Goal: Information Seeking & Learning: Compare options

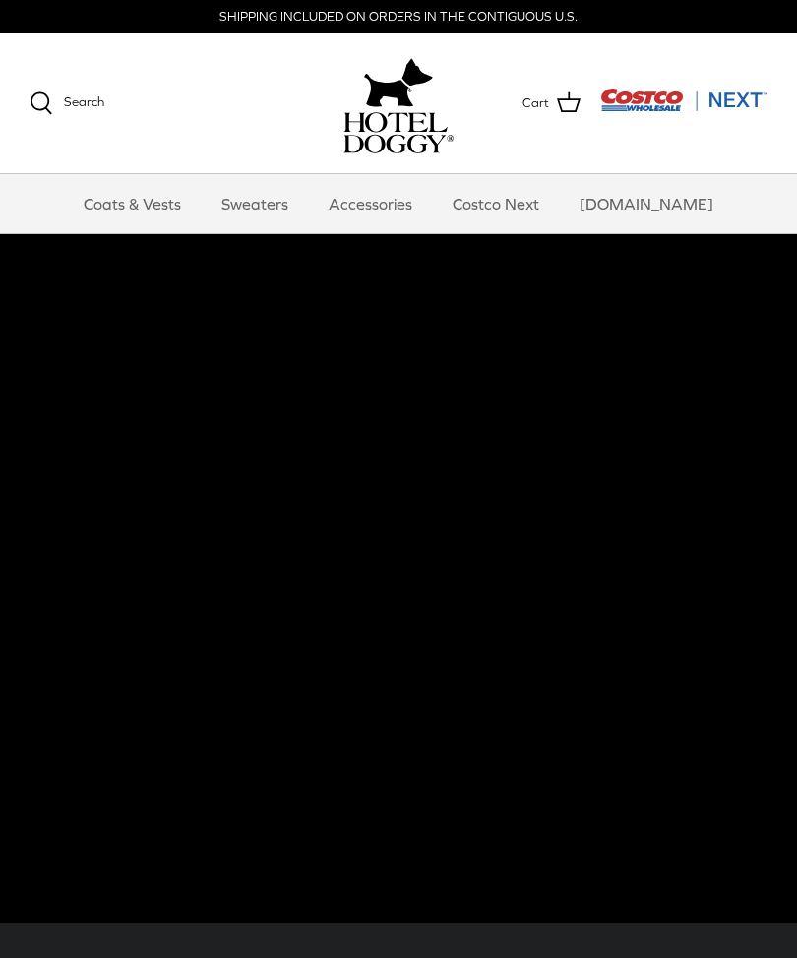
click at [272, 213] on link "Sweaters" at bounding box center [255, 203] width 102 height 59
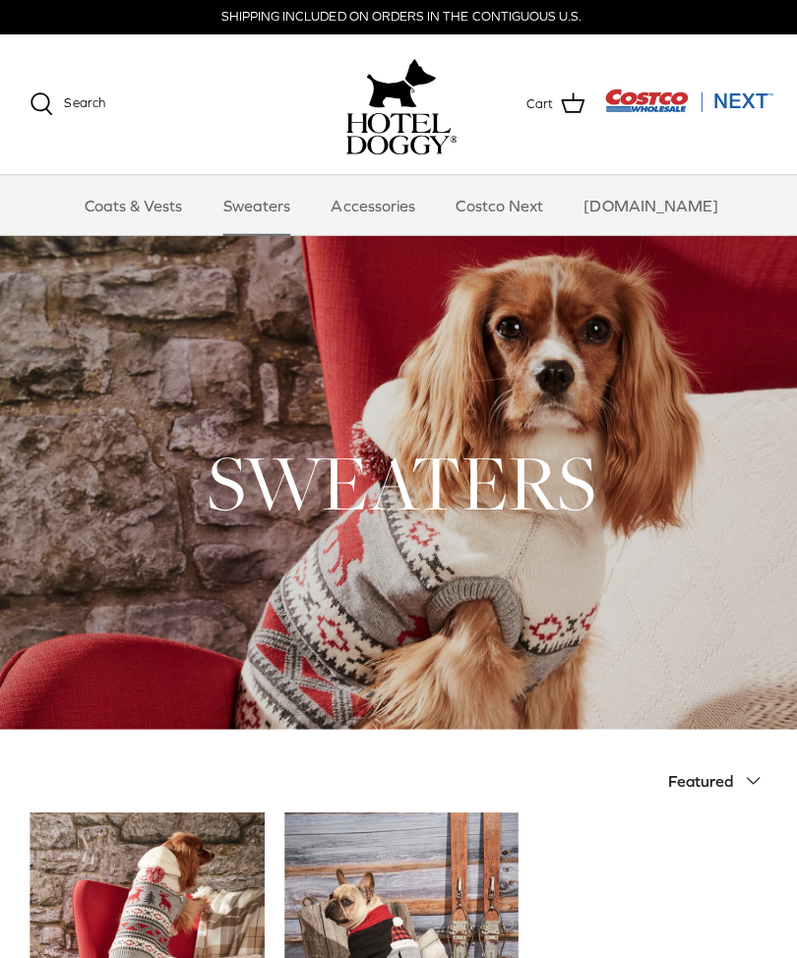
click at [396, 201] on link "Accessories" at bounding box center [370, 203] width 119 height 59
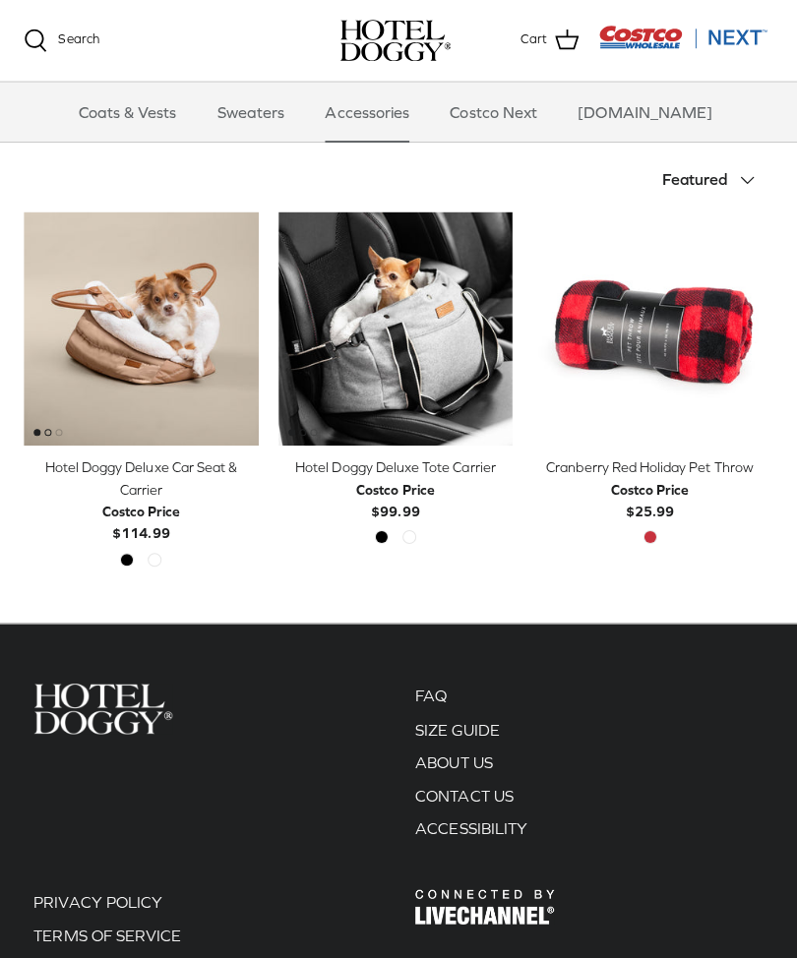
scroll to position [398, 0]
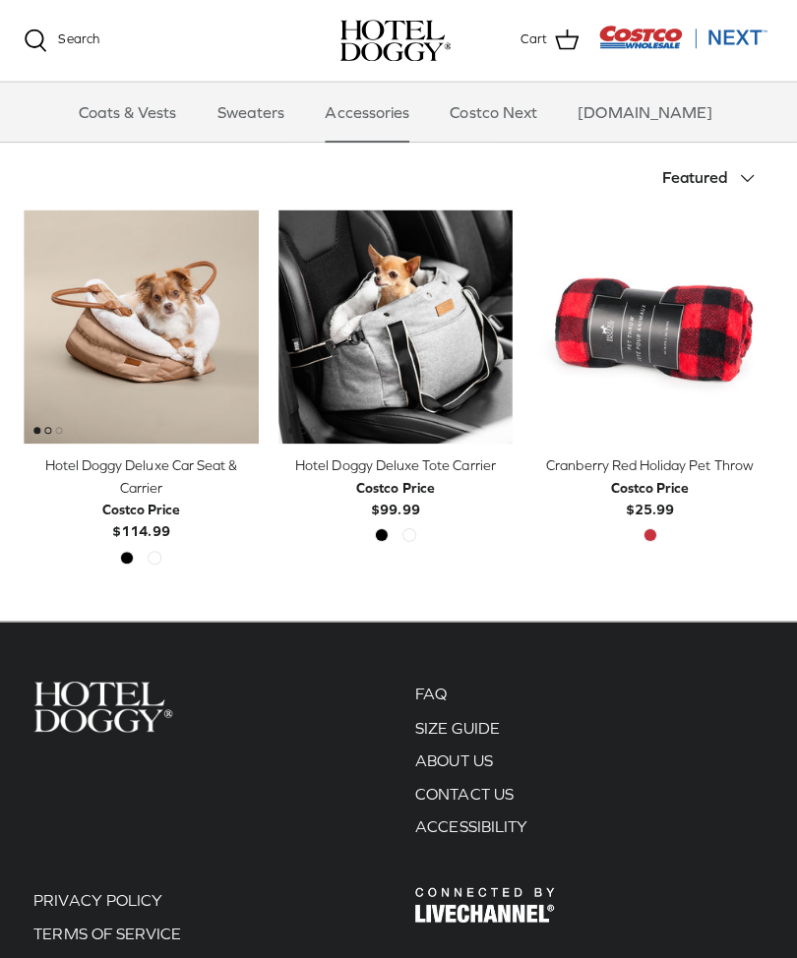
click at [428, 726] on link "SIZE GUIDE" at bounding box center [460, 722] width 84 height 18
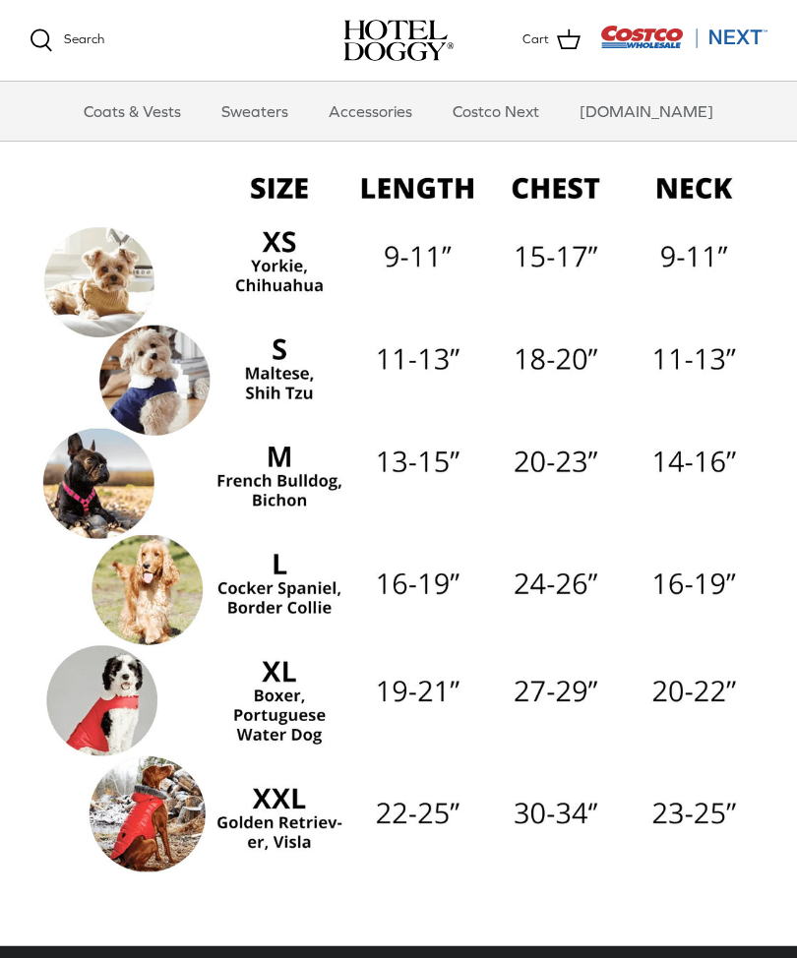
scroll to position [197, 0]
click at [148, 98] on link "Coats & Vests" at bounding box center [132, 111] width 133 height 59
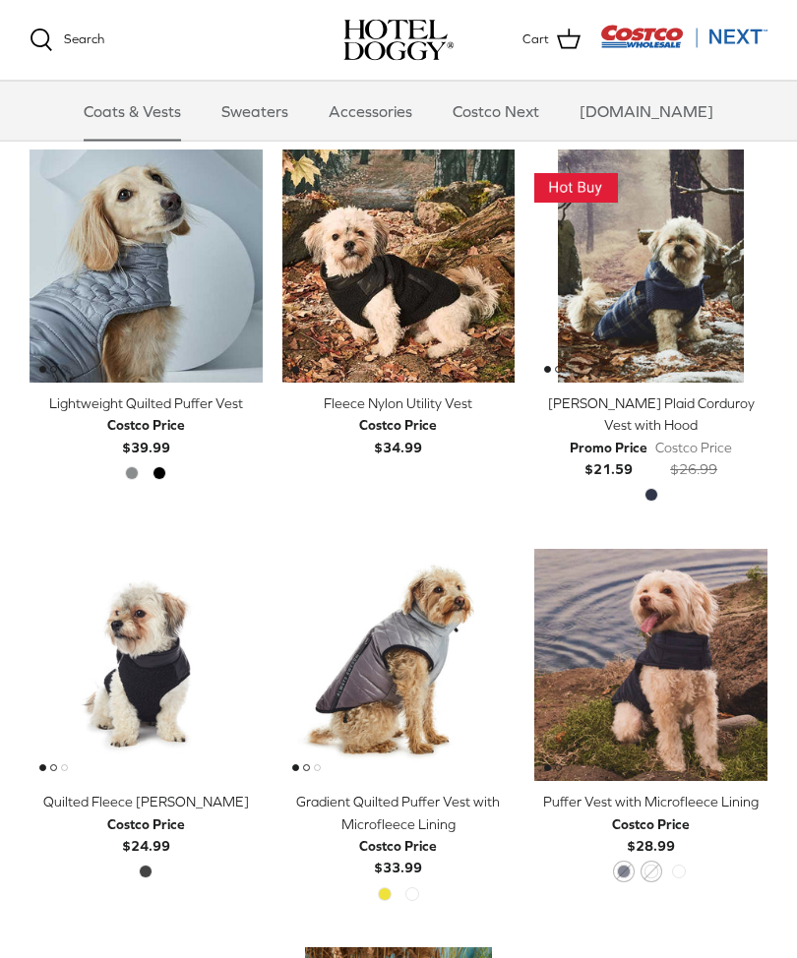
scroll to position [1644, 0]
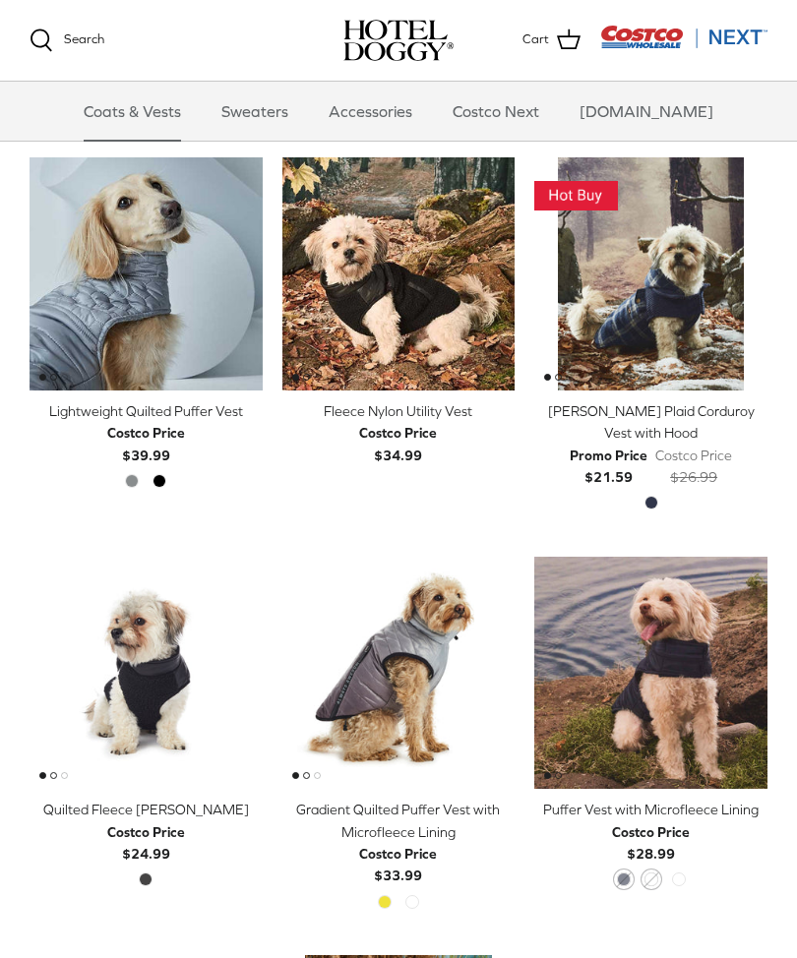
click at [673, 297] on img "Melton Plaid Corduroy Vest with Hood" at bounding box center [650, 273] width 233 height 233
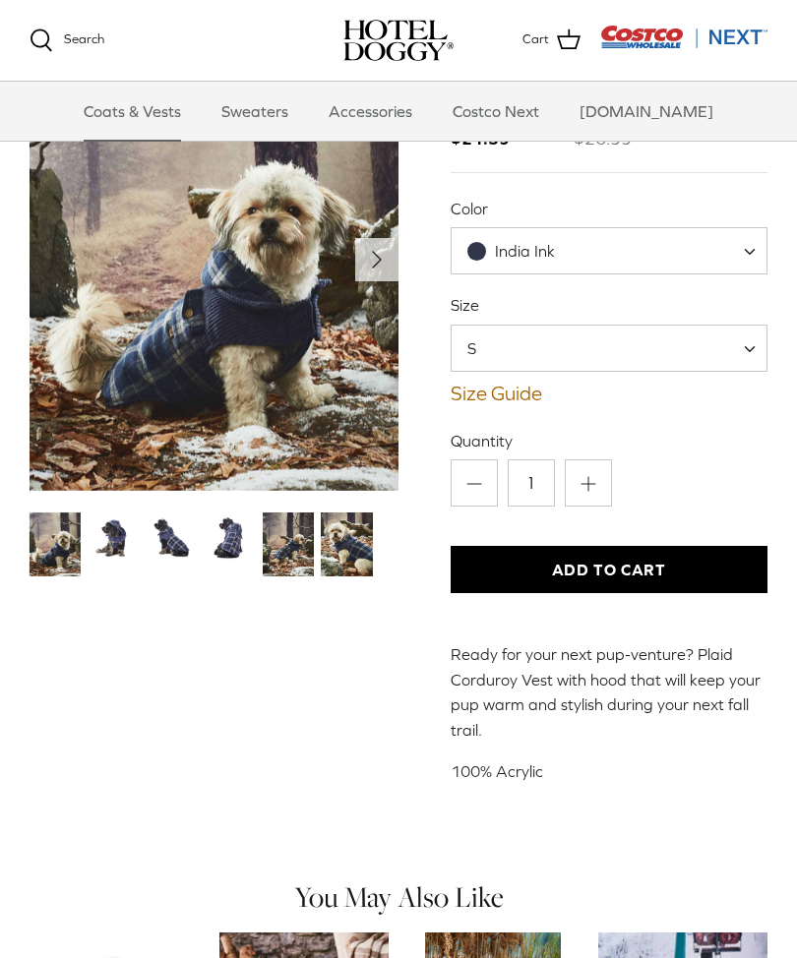
scroll to position [200, 0]
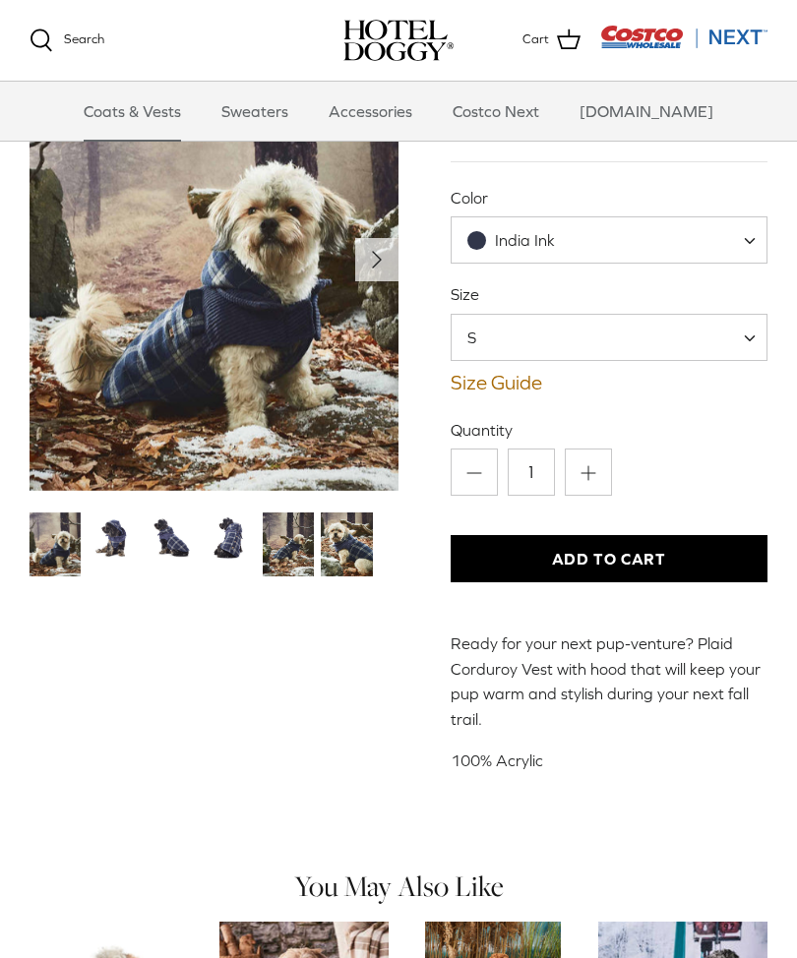
click at [742, 337] on span "S" at bounding box center [610, 337] width 318 height 47
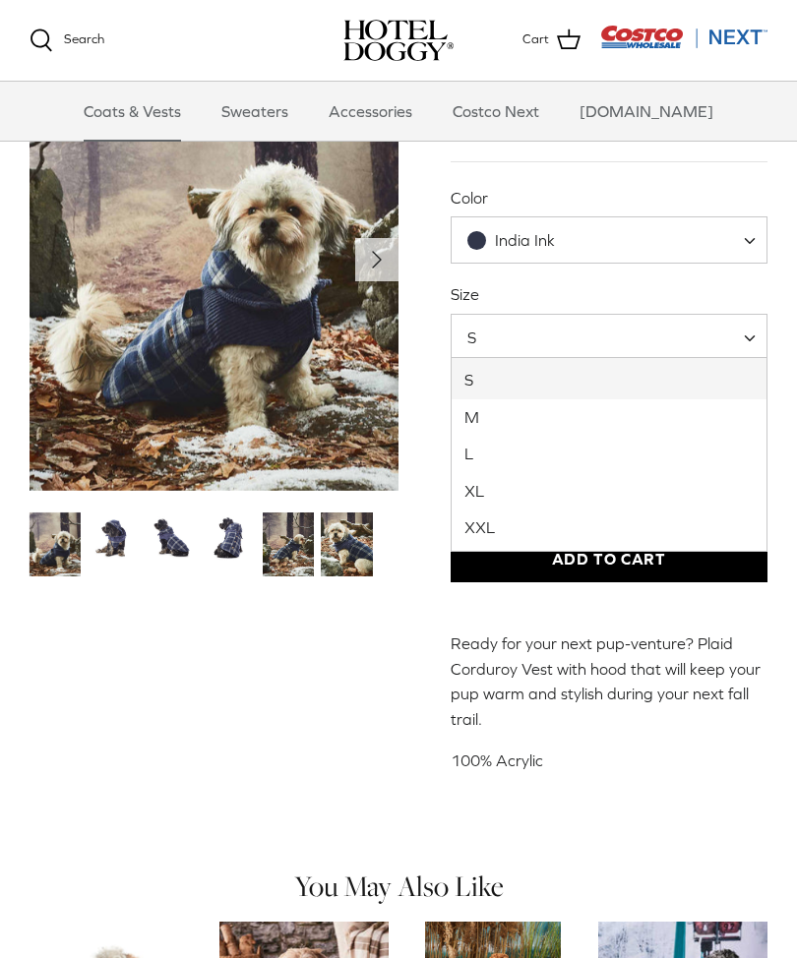
select select "M"
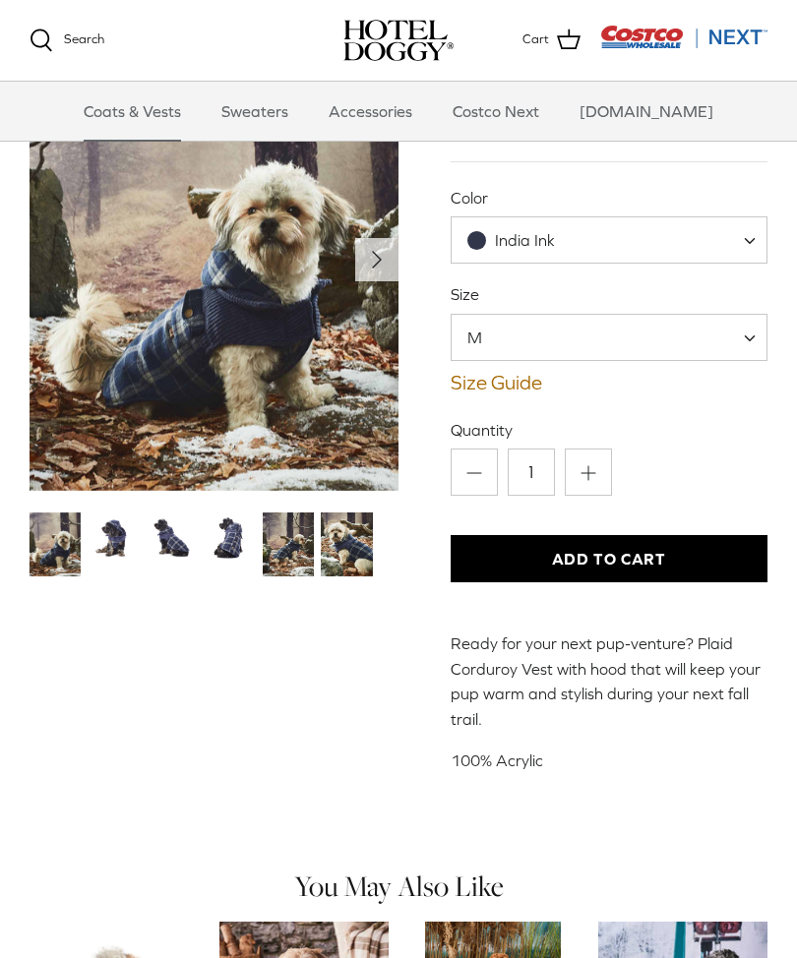
click at [740, 235] on span "India Ink" at bounding box center [610, 239] width 318 height 47
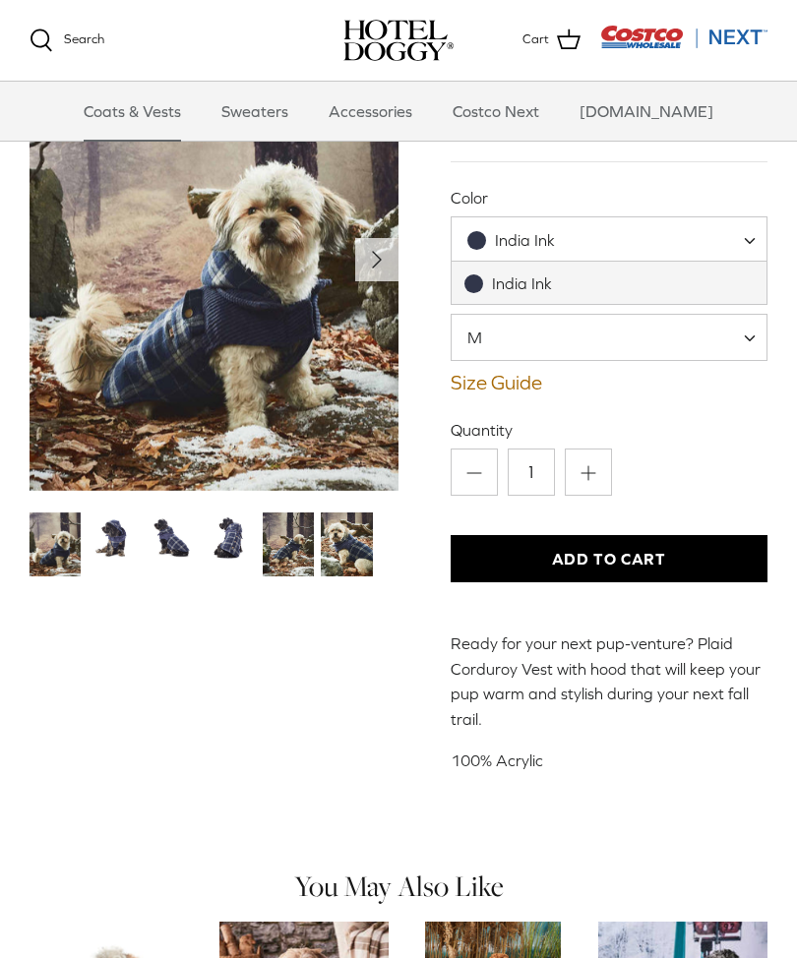
click at [747, 238] on span at bounding box center [757, 239] width 20 height 47
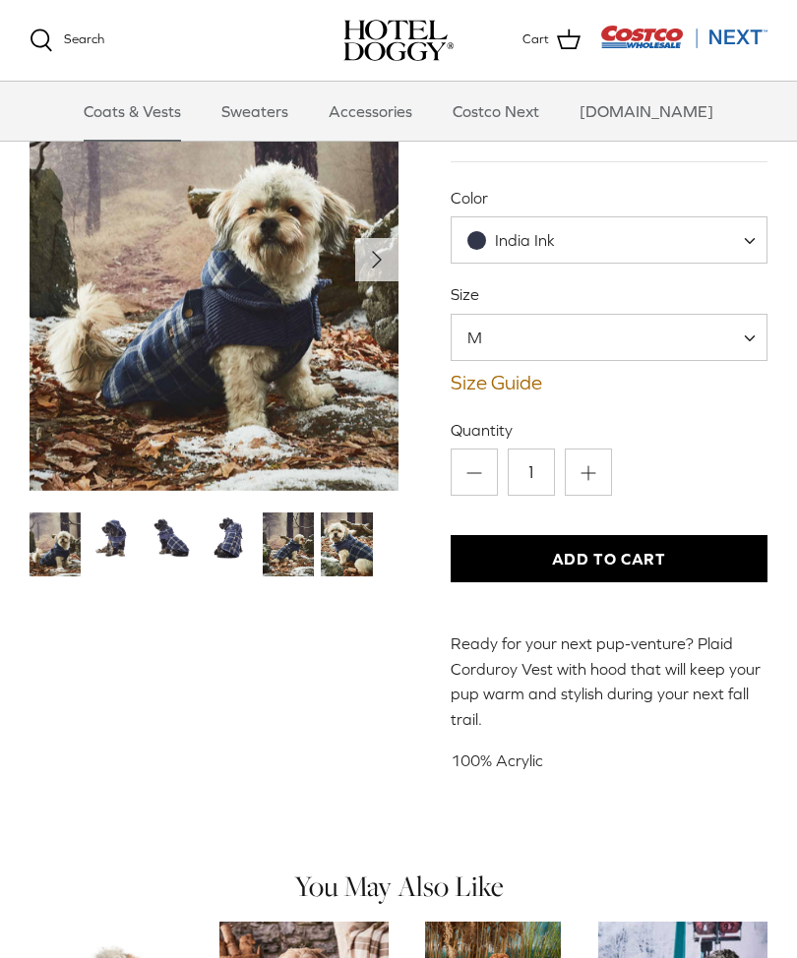
click at [368, 255] on icon "Right" at bounding box center [376, 259] width 31 height 31
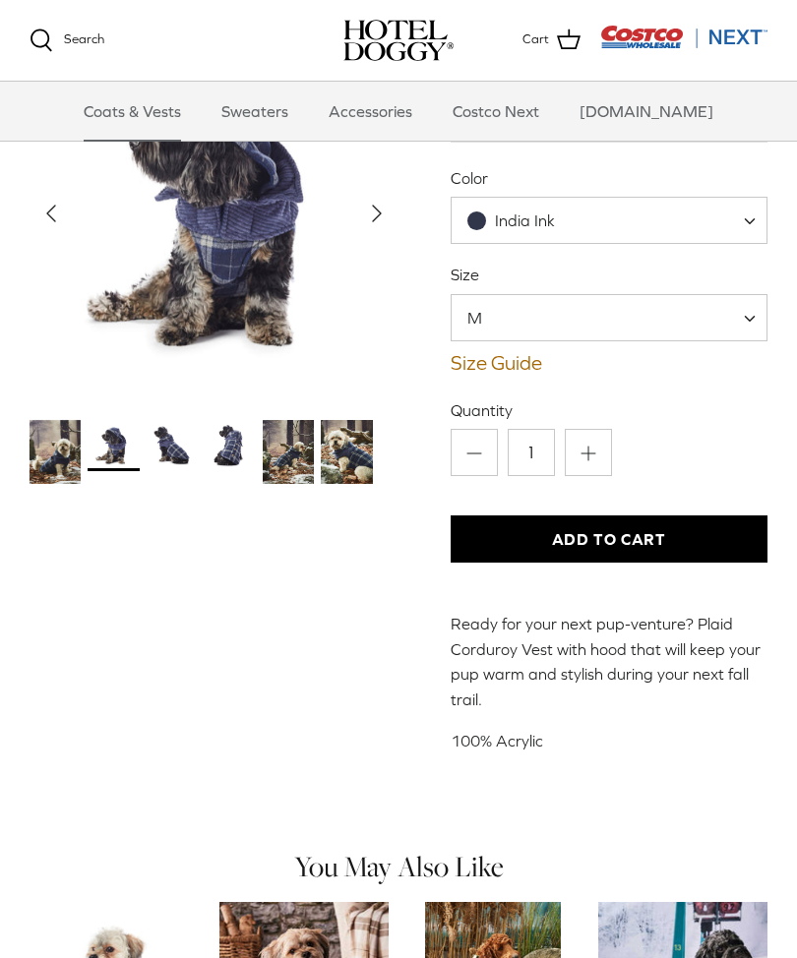
scroll to position [246, 0]
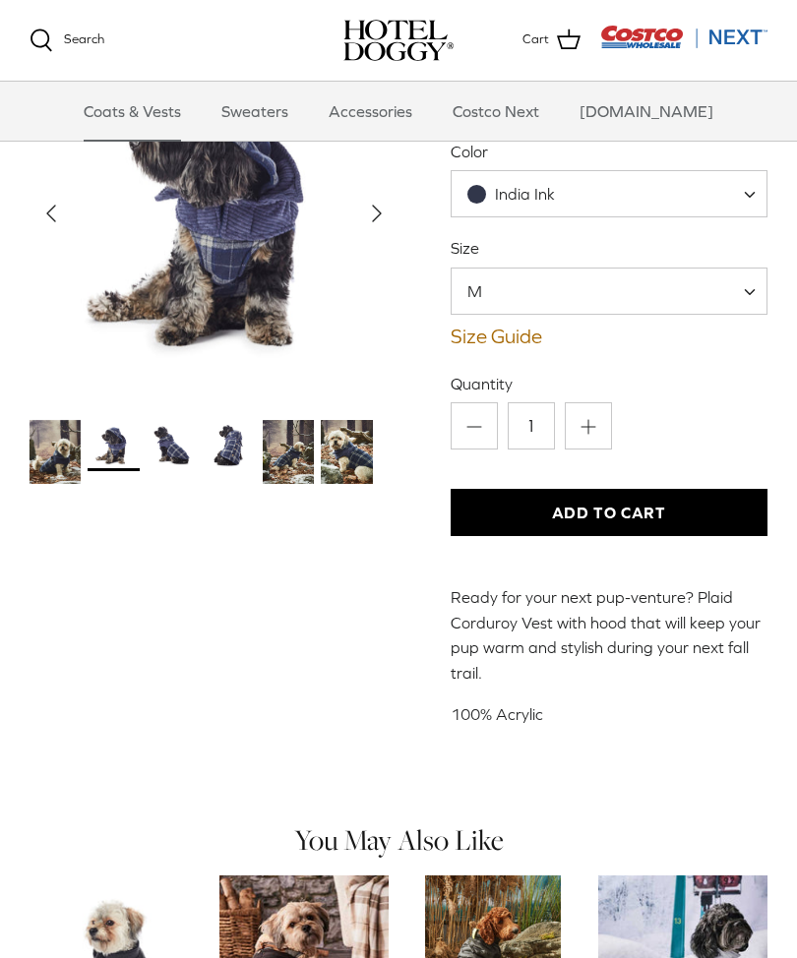
click at [115, 452] on img "Thumbnail Link" at bounding box center [113, 445] width 51 height 51
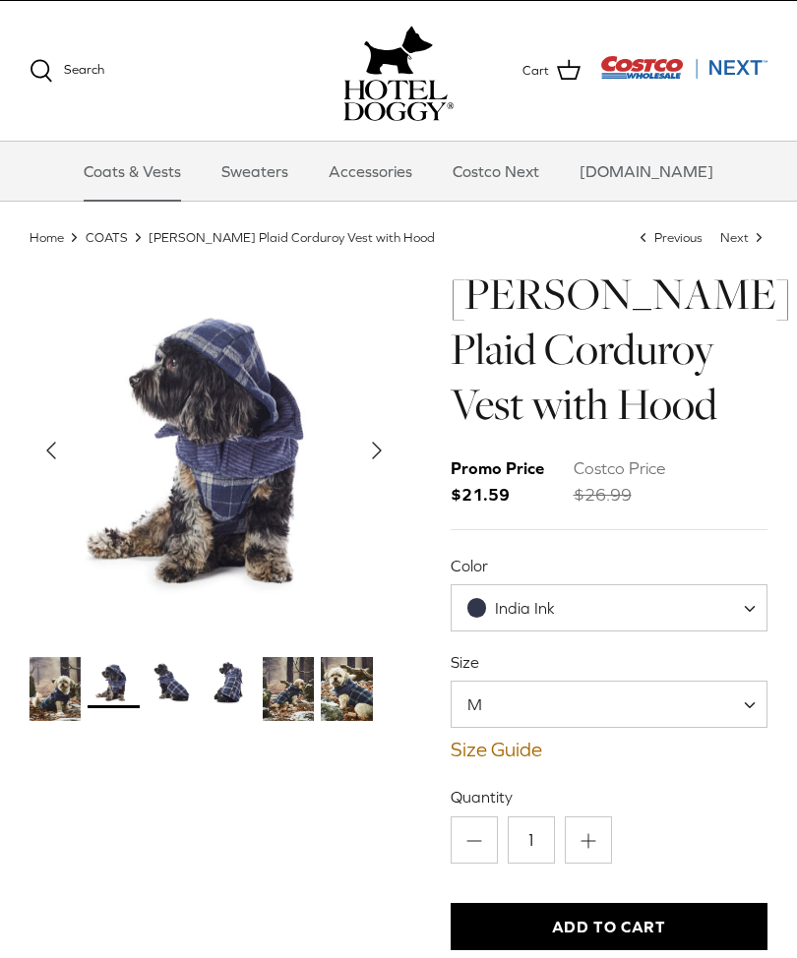
scroll to position [0, 0]
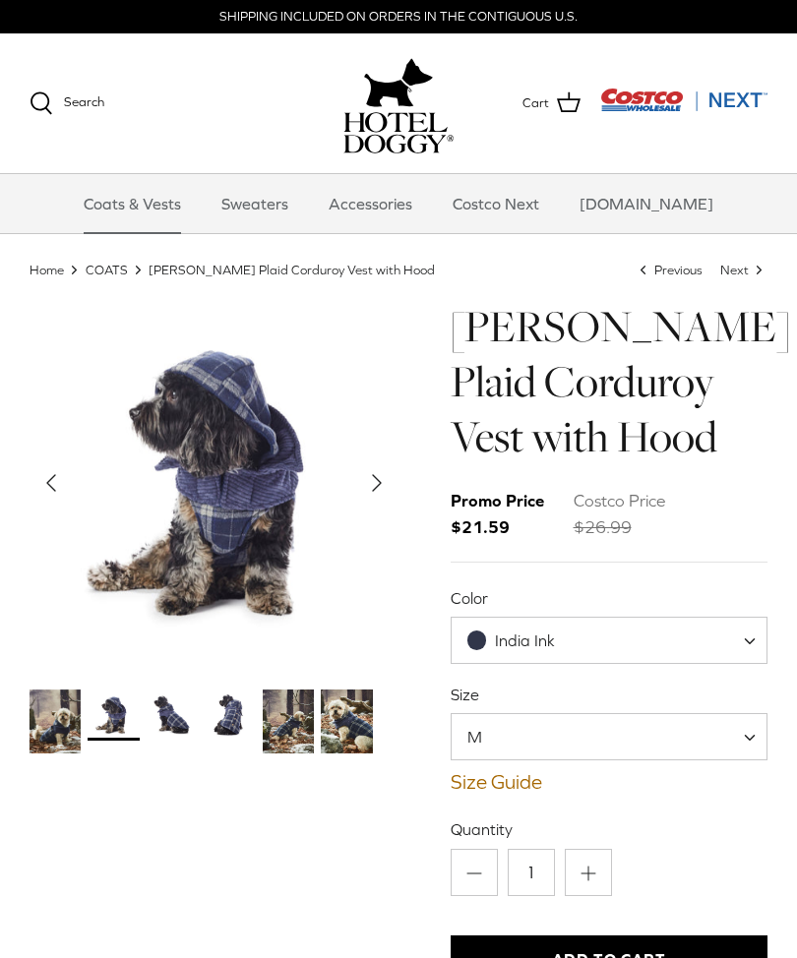
click at [369, 492] on icon "Right" at bounding box center [376, 482] width 31 height 31
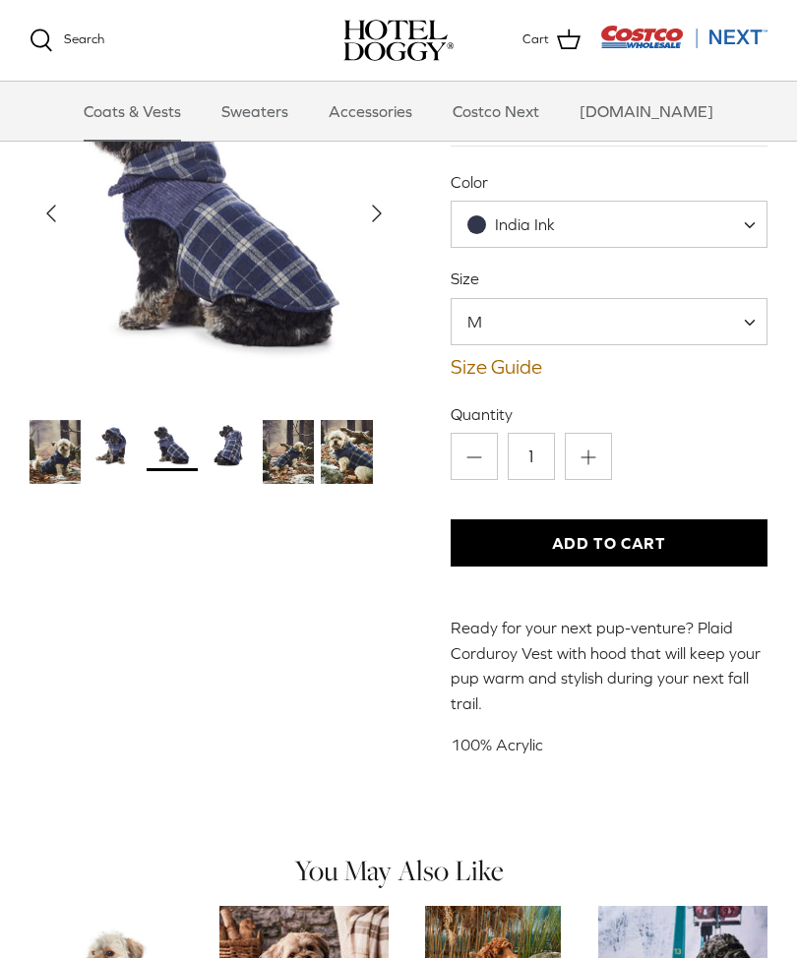
scroll to position [218, 0]
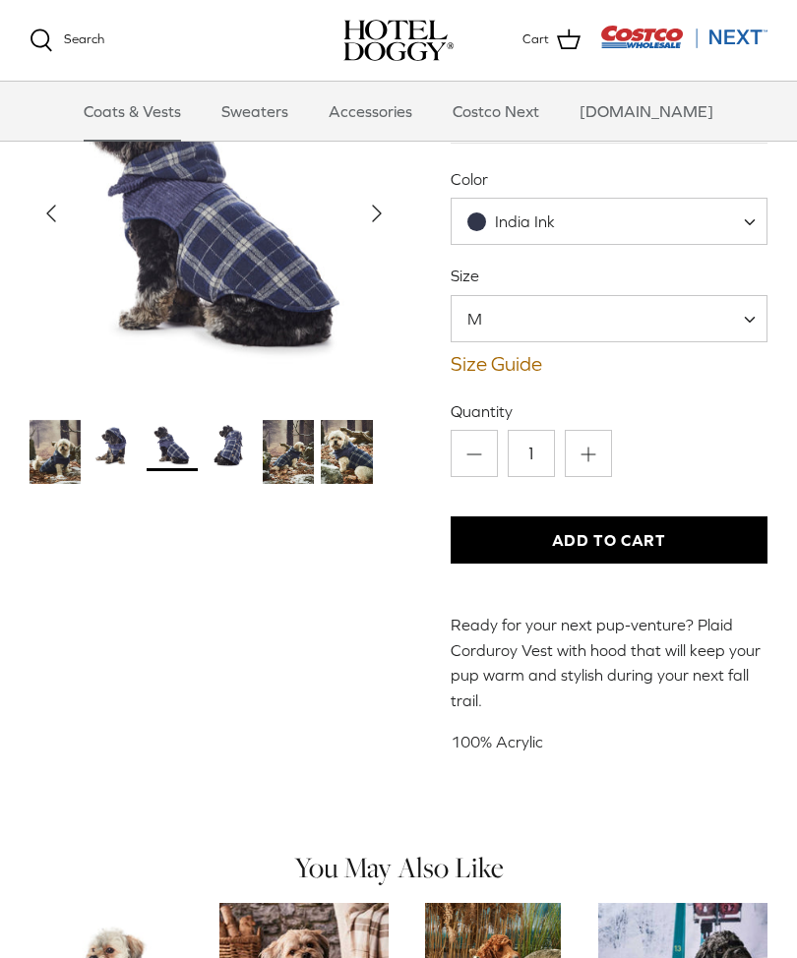
click at [114, 438] on img "Thumbnail Link" at bounding box center [113, 445] width 51 height 51
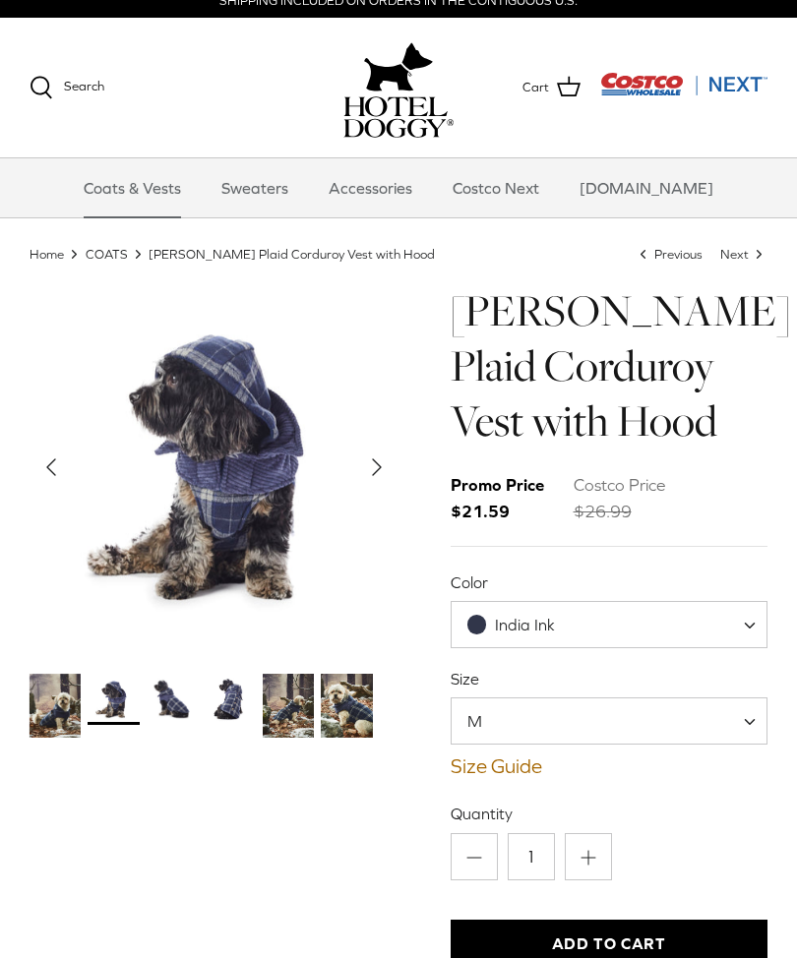
scroll to position [13, 0]
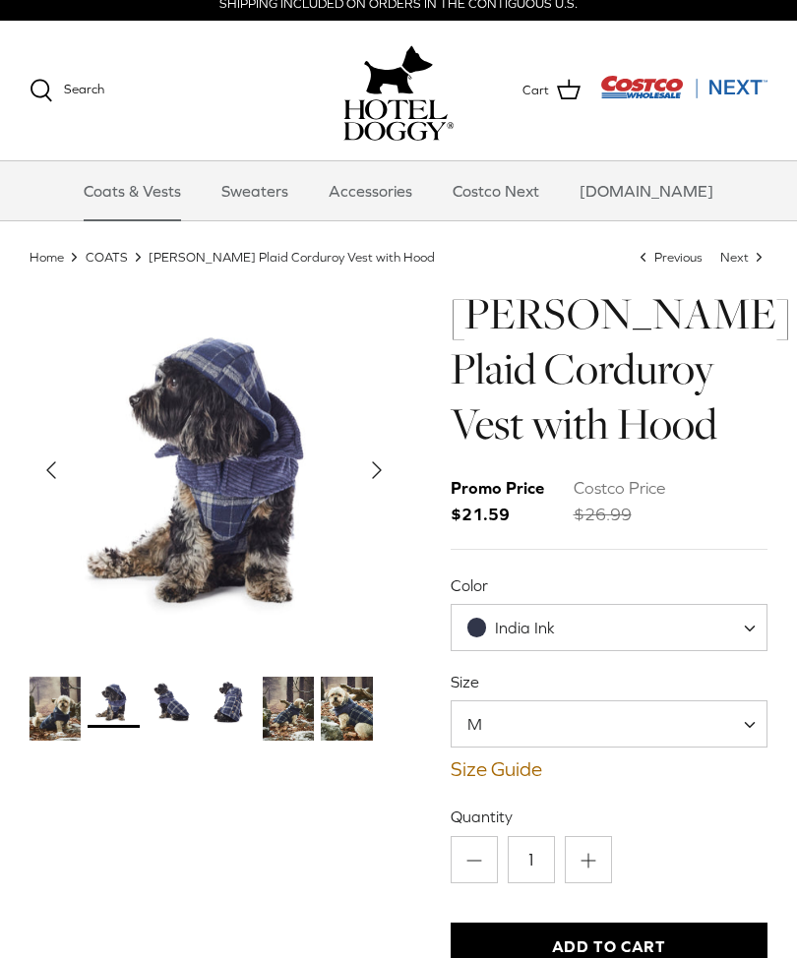
click at [36, 469] on icon "Left" at bounding box center [50, 470] width 31 height 31
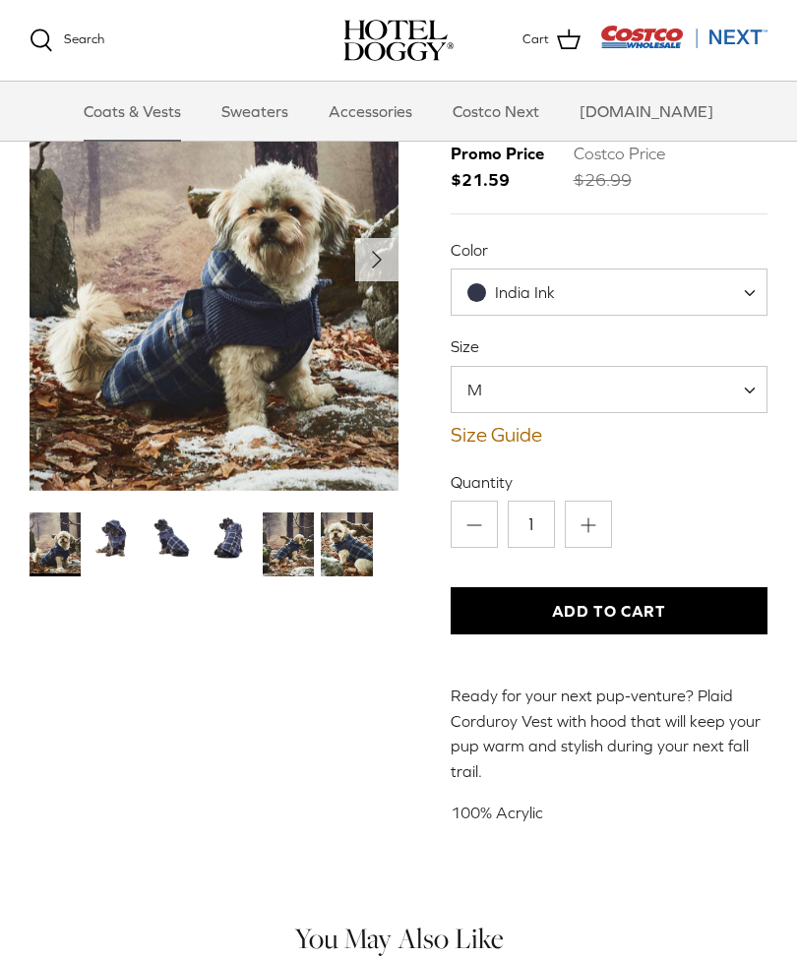
scroll to position [147, 0]
click at [380, 255] on icon "Right" at bounding box center [376, 259] width 31 height 31
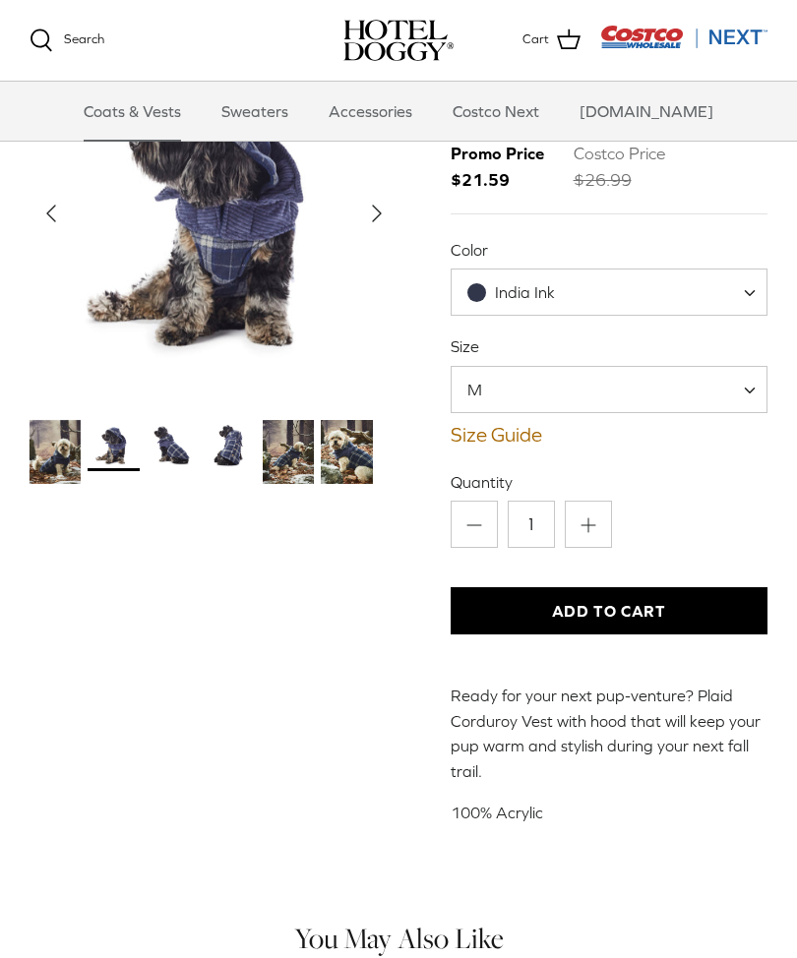
click at [293, 460] on img "Thumbnail Link" at bounding box center [288, 452] width 51 height 64
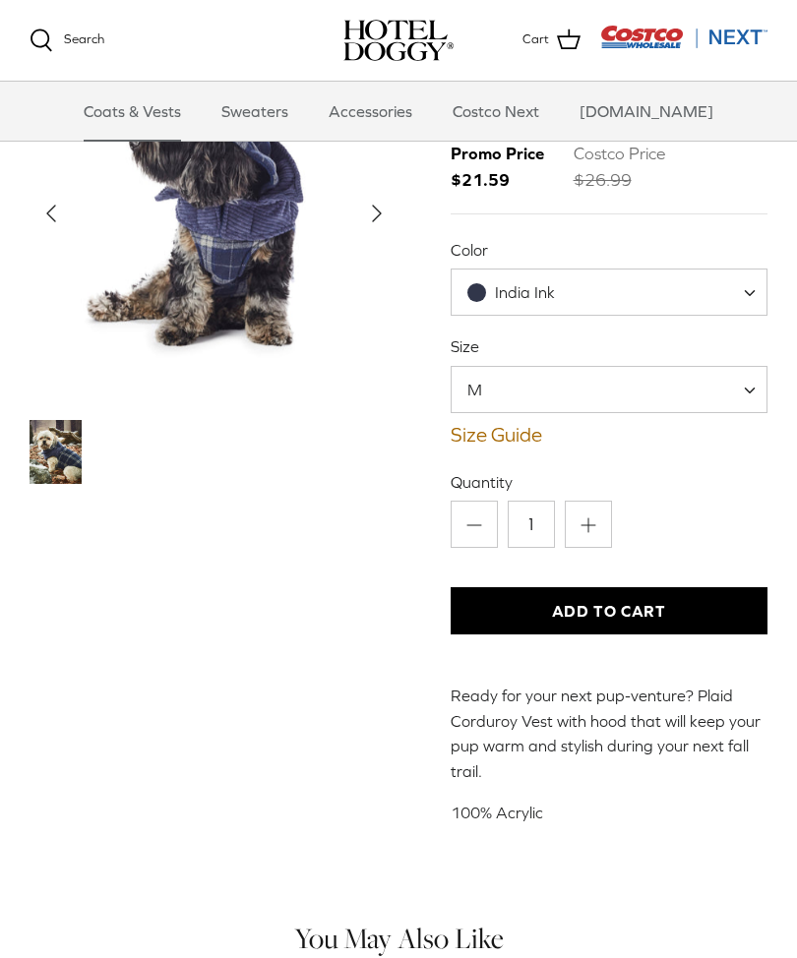
click at [354, 456] on div at bounding box center [196, 453] width 343 height 71
click at [47, 212] on icon "Left" at bounding box center [50, 214] width 31 height 31
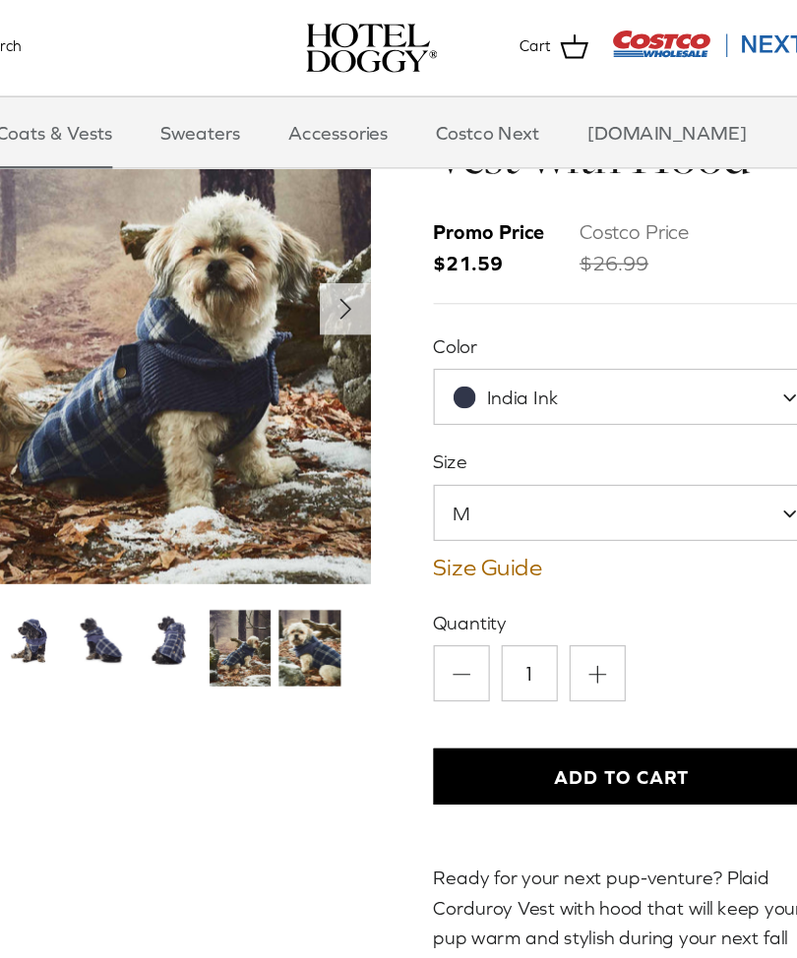
scroll to position [62, 0]
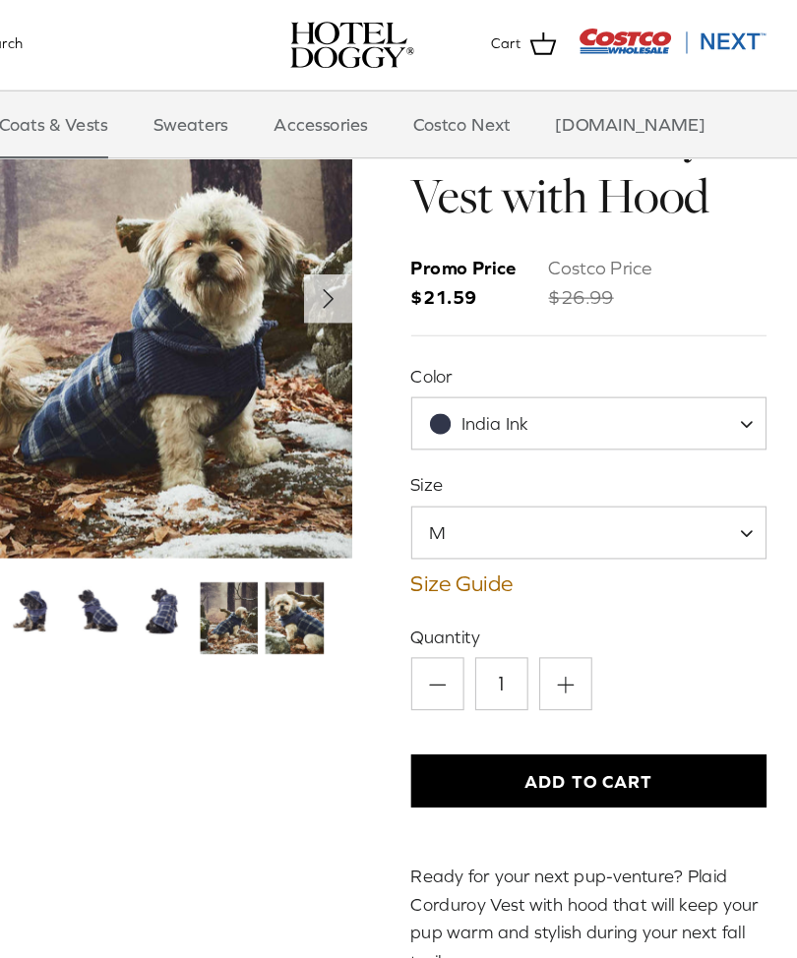
click at [204, 118] on link "Sweaters" at bounding box center [255, 111] width 102 height 59
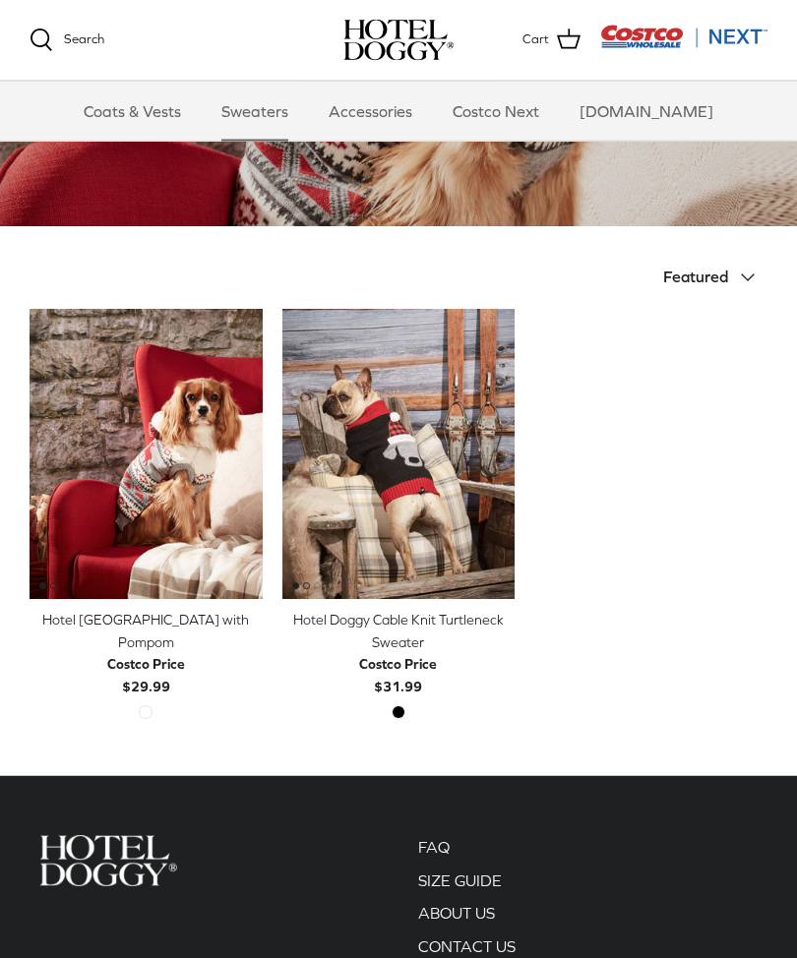
scroll to position [298, 0]
click at [392, 469] on img "Hotel Doggy Cable Knit Turtleneck Sweater" at bounding box center [398, 454] width 233 height 291
click at [353, 375] on img "Hotel Doggy Cable Knit Turtleneck Sweater" at bounding box center [398, 454] width 233 height 291
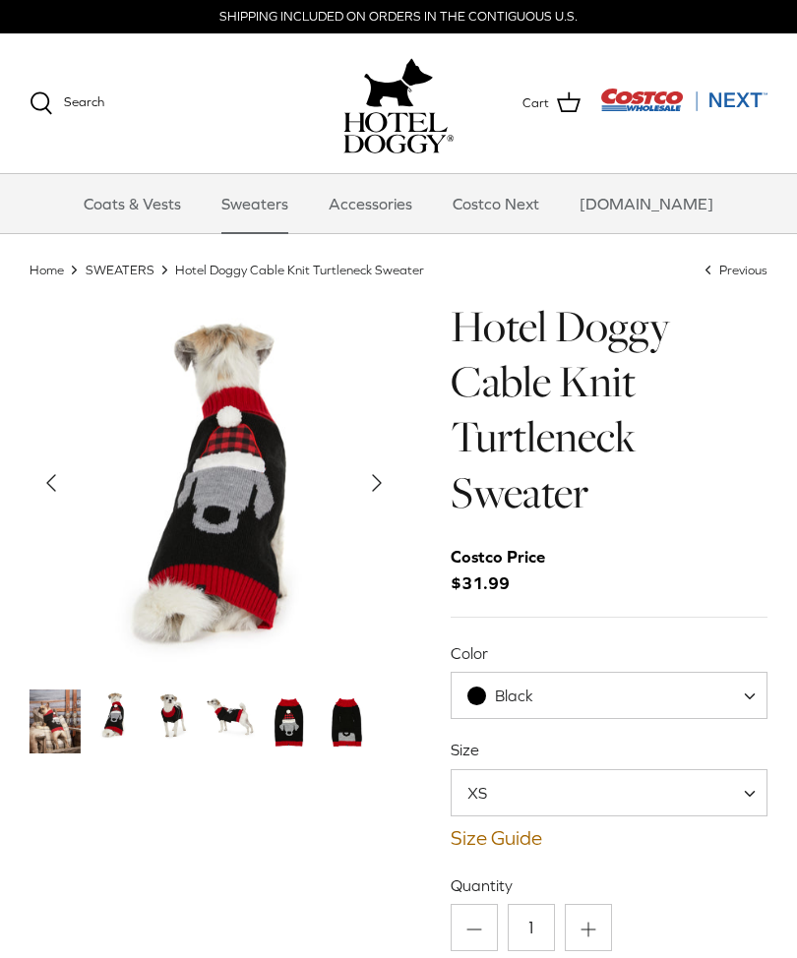
click at [731, 779] on span "XS" at bounding box center [610, 792] width 318 height 47
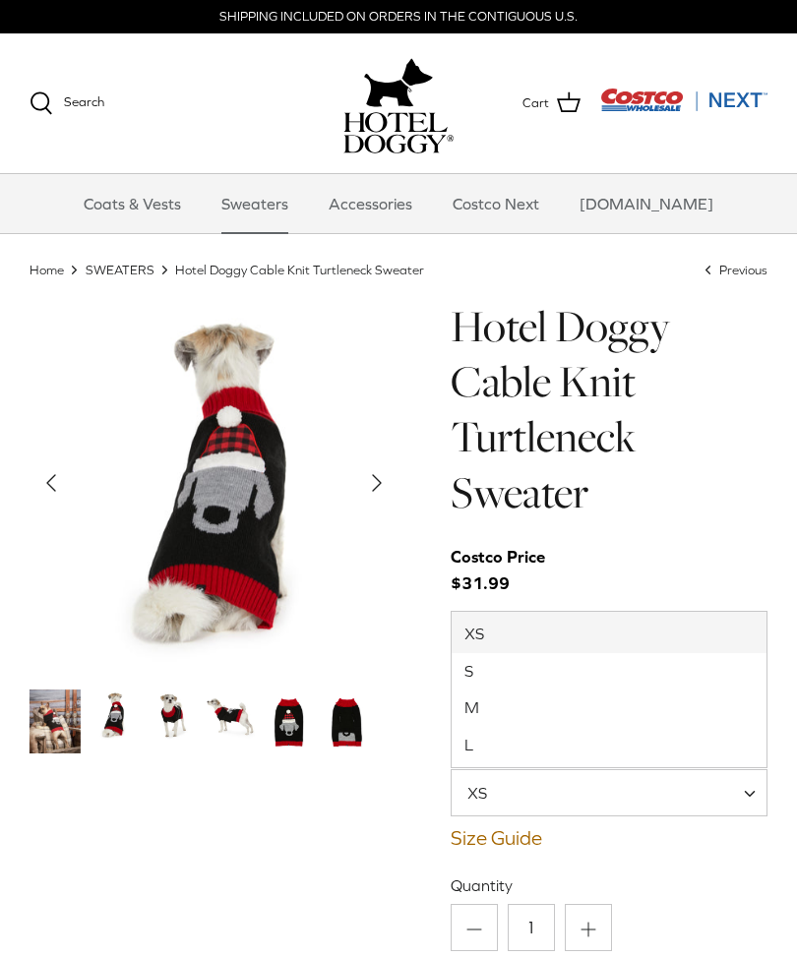
select select "M"
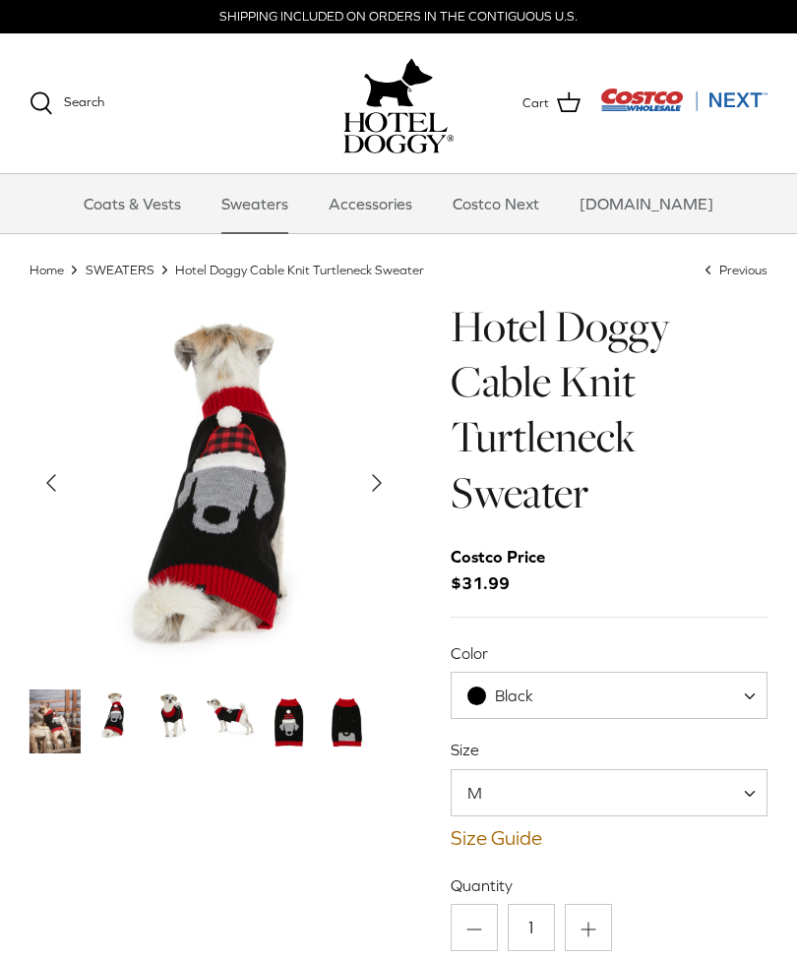
click at [47, 477] on icon "Left" at bounding box center [50, 482] width 31 height 31
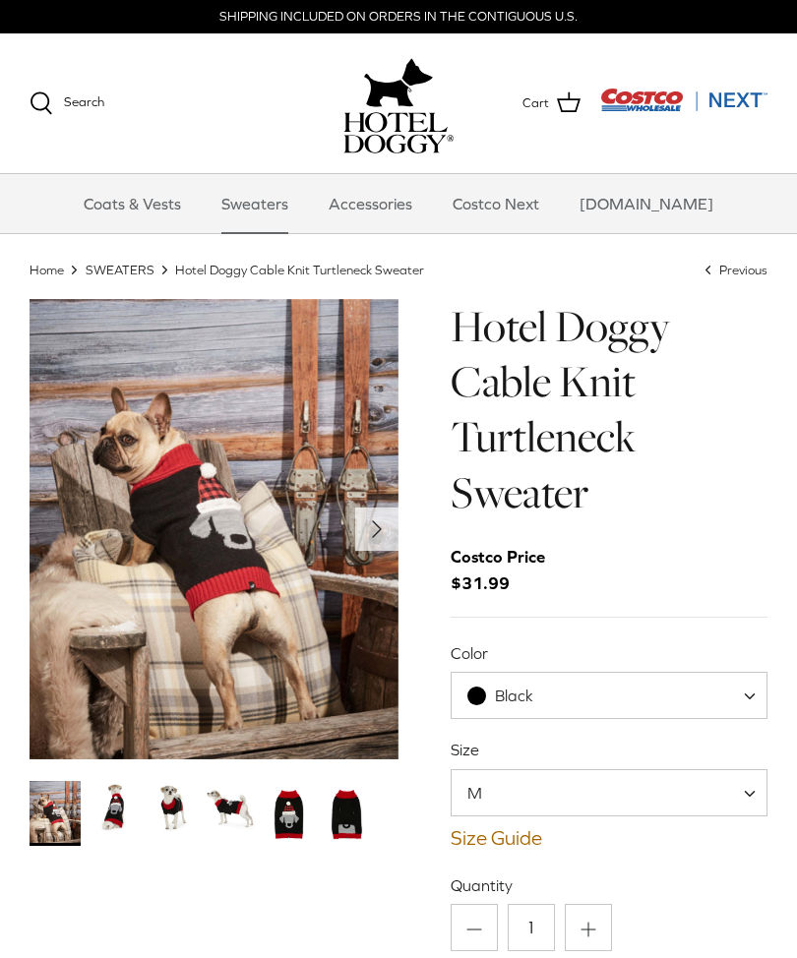
click at [87, 508] on img "Show Gallery" at bounding box center [214, 529] width 369 height 461
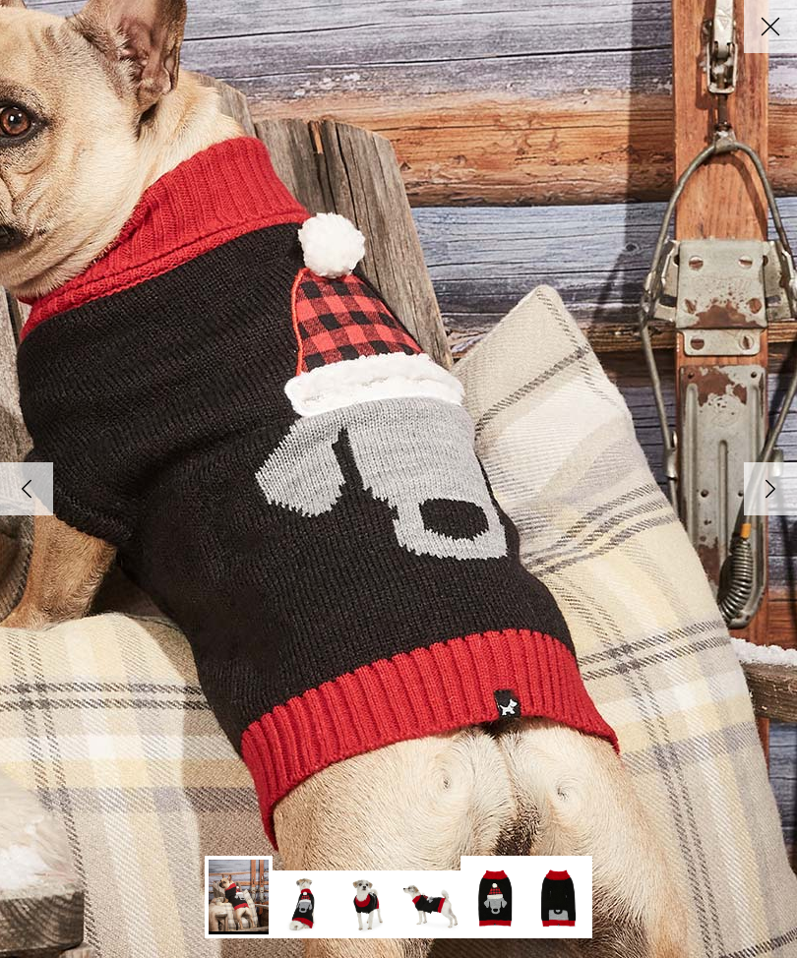
click at [786, 495] on icon "Right" at bounding box center [770, 488] width 33 height 33
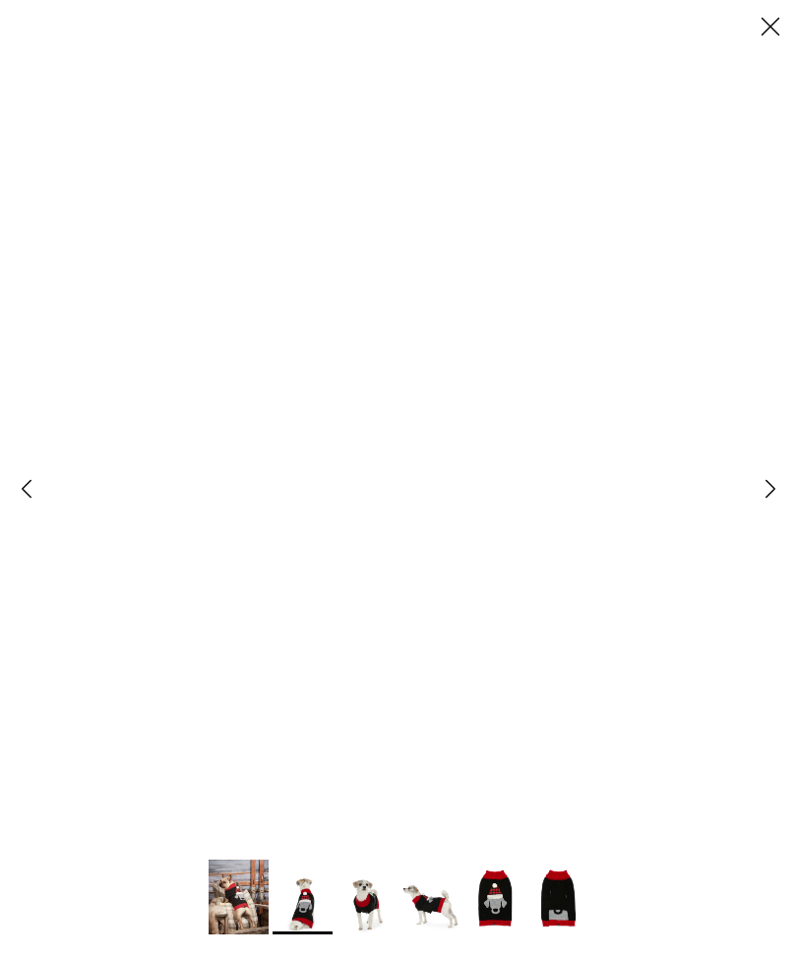
click at [783, 490] on icon "Right" at bounding box center [770, 488] width 33 height 33
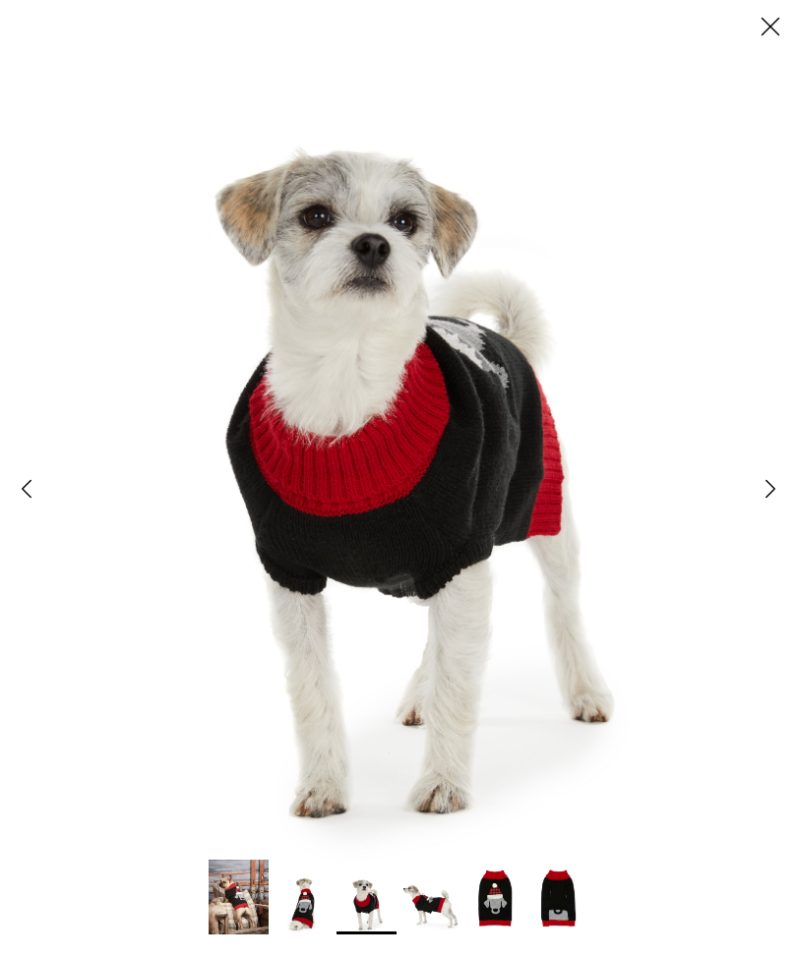
click at [28, 480] on icon "Left" at bounding box center [26, 488] width 33 height 33
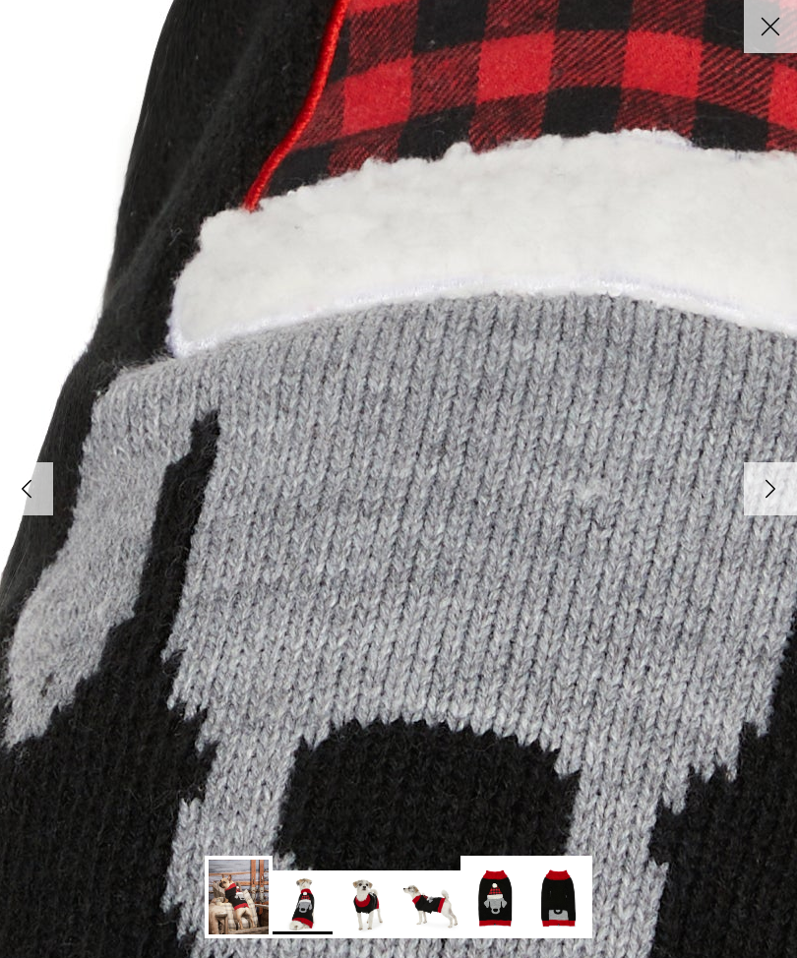
click at [16, 499] on icon "Left" at bounding box center [26, 488] width 33 height 33
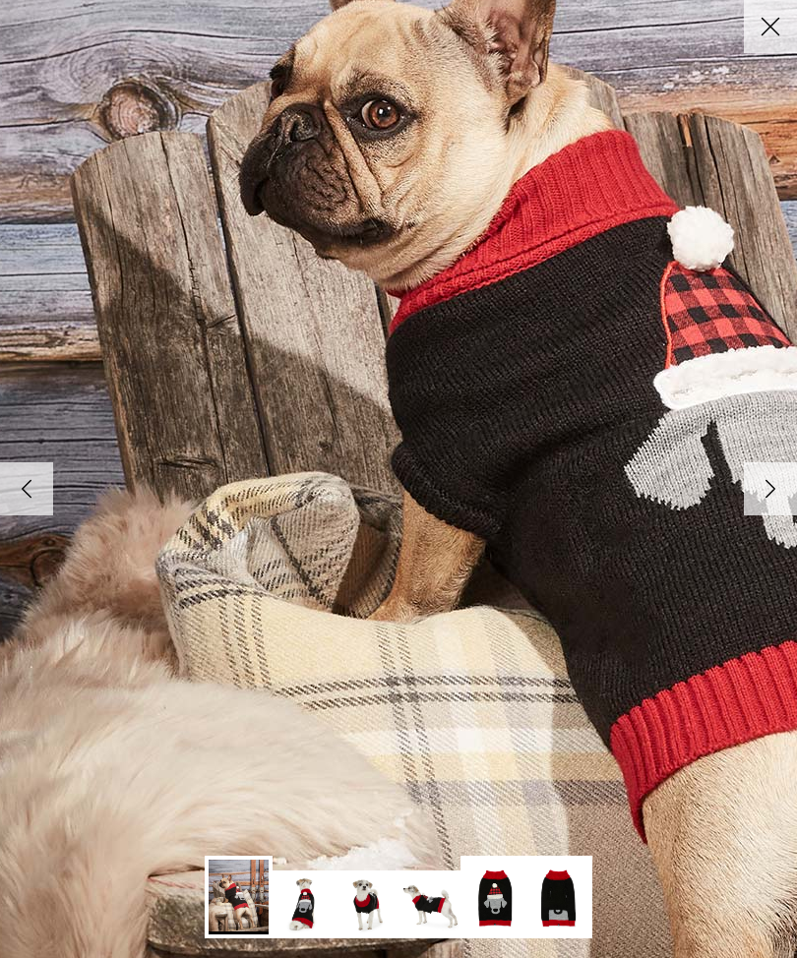
click at [17, 487] on icon "Left" at bounding box center [26, 488] width 33 height 33
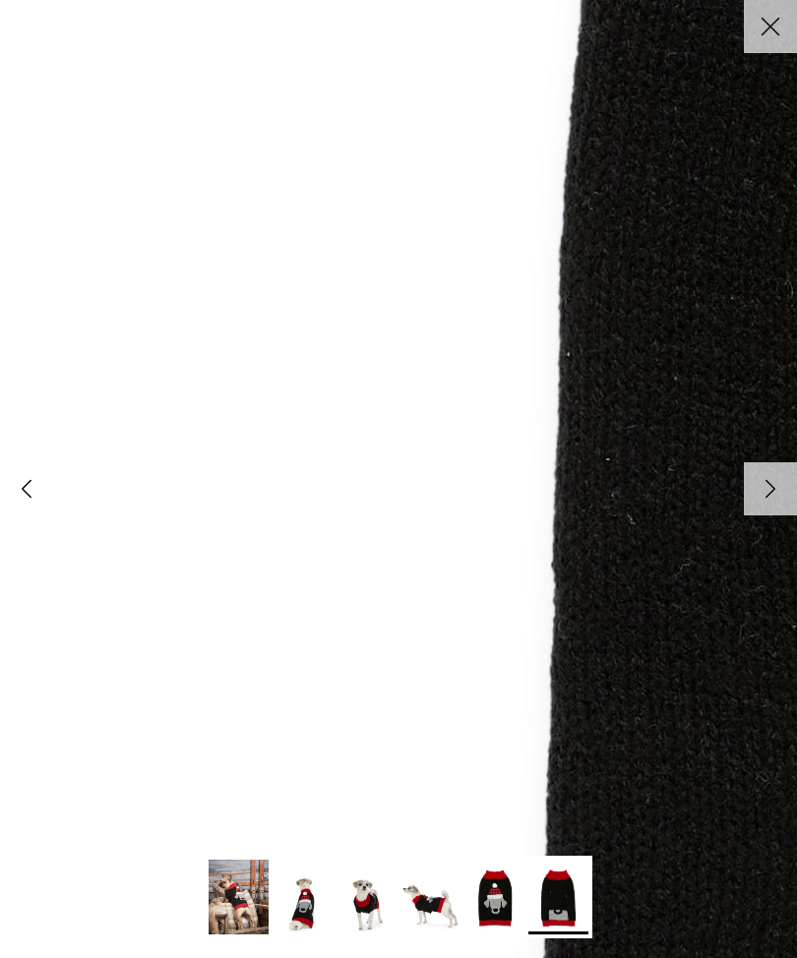
click at [33, 484] on icon "Left" at bounding box center [26, 488] width 33 height 33
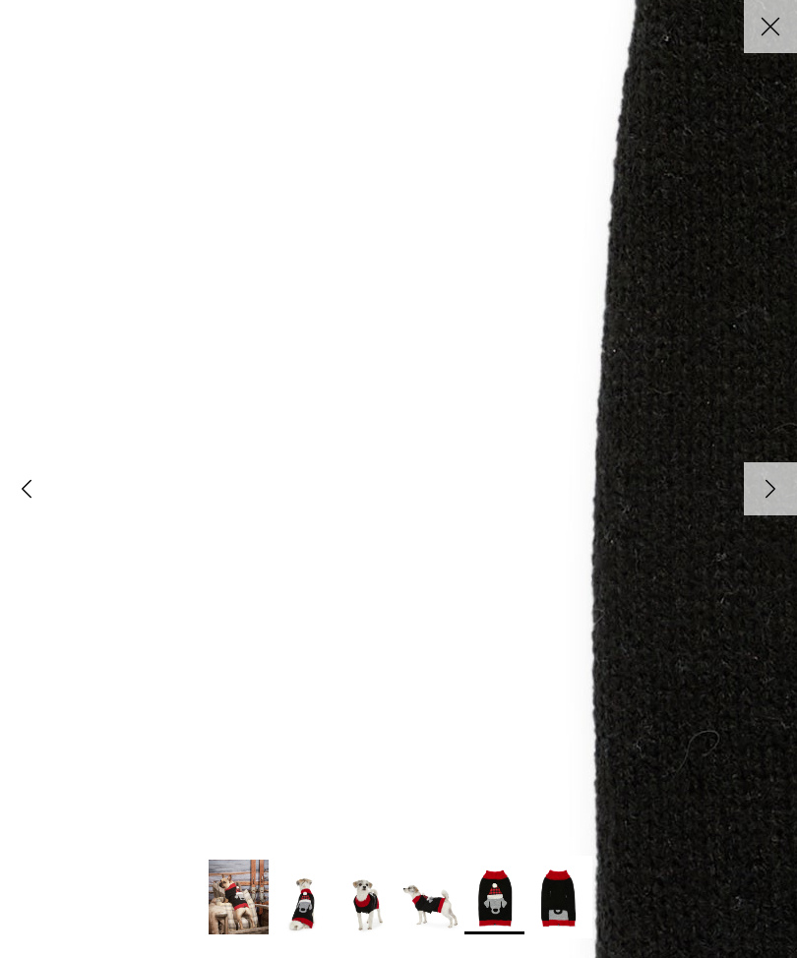
click at [40, 469] on link "Left" at bounding box center [26, 488] width 53 height 53
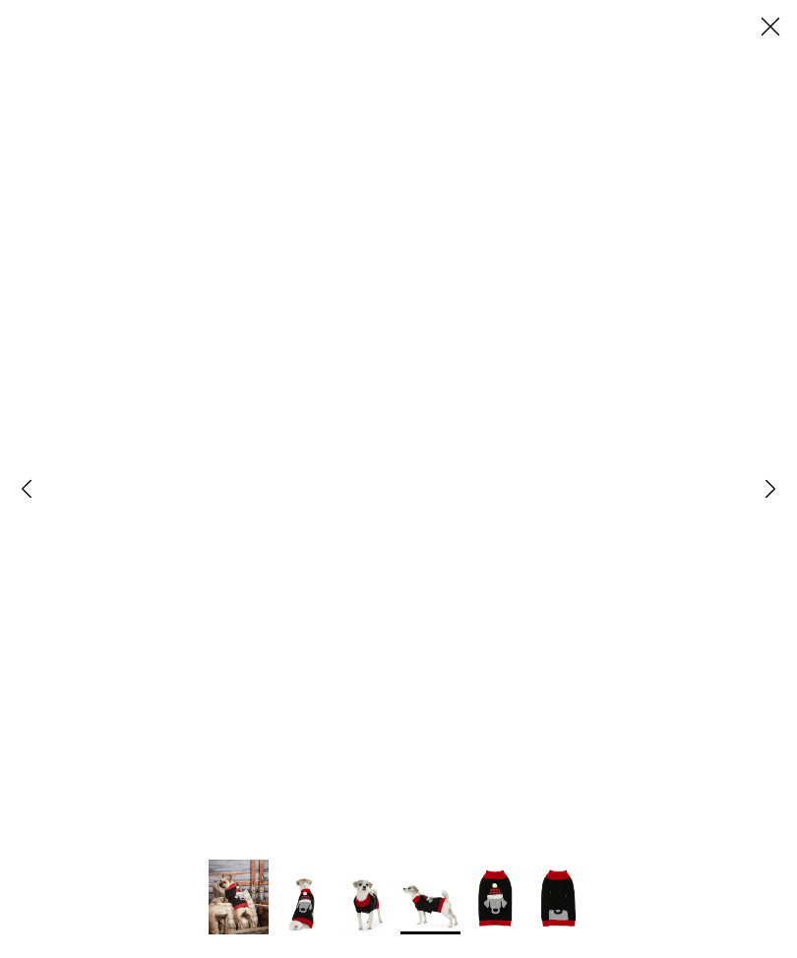
click at [788, 17] on link "Close" at bounding box center [770, 26] width 53 height 53
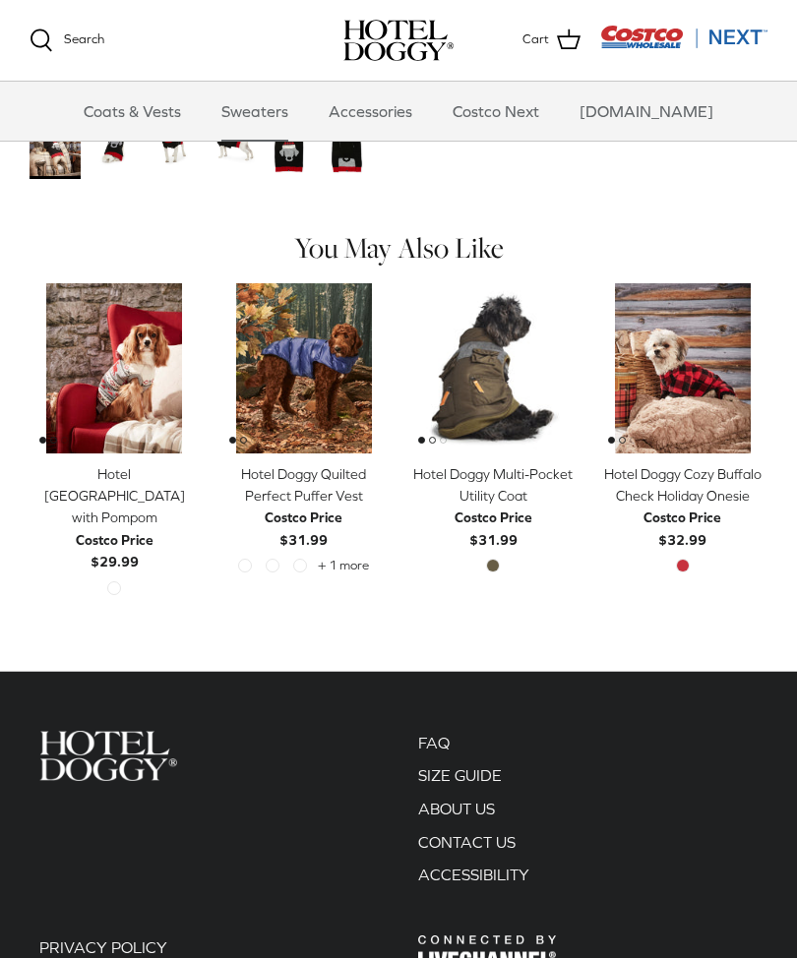
scroll to position [959, 0]
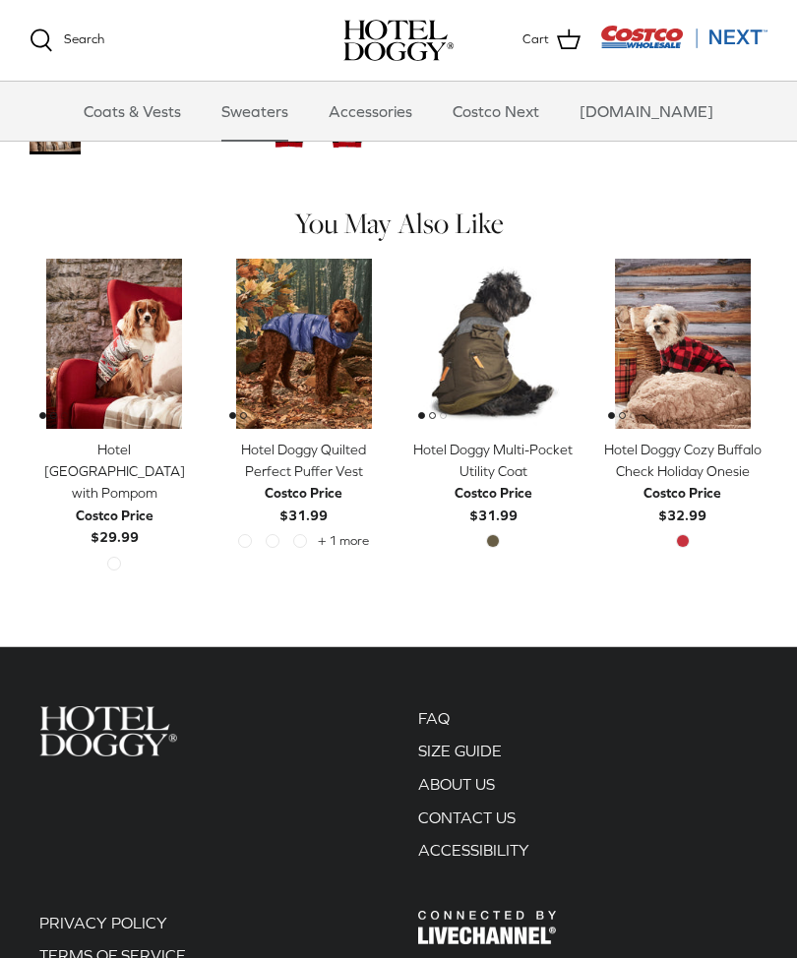
click at [101, 380] on link "Quick buy" at bounding box center [114, 399] width 151 height 40
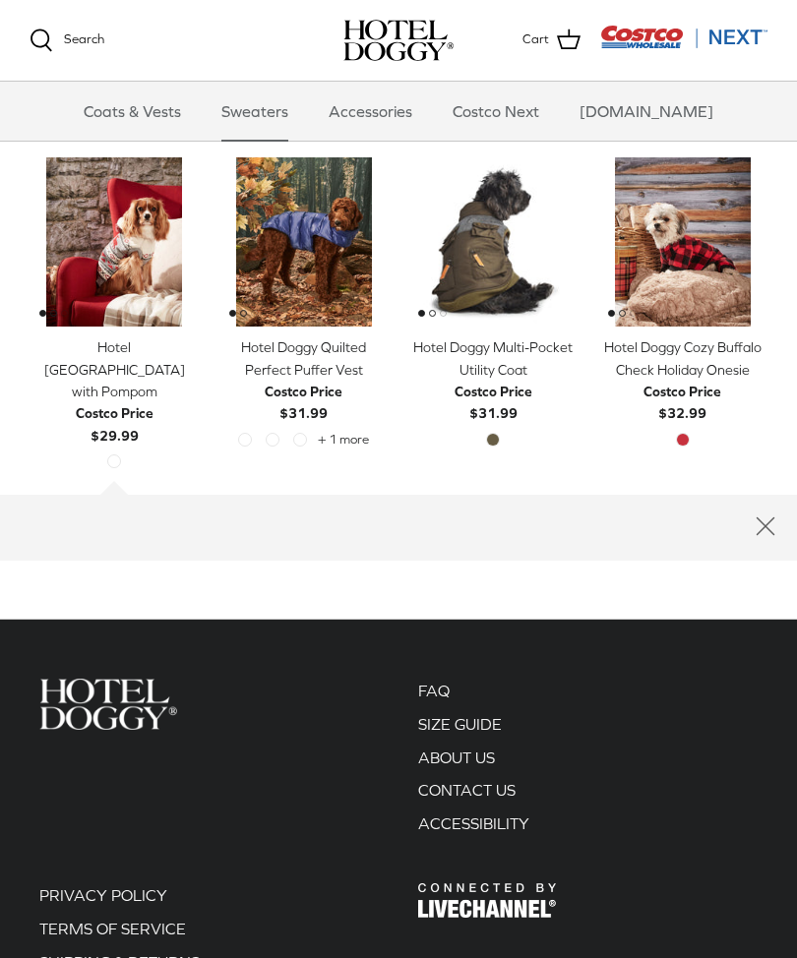
scroll to position [1407, 0]
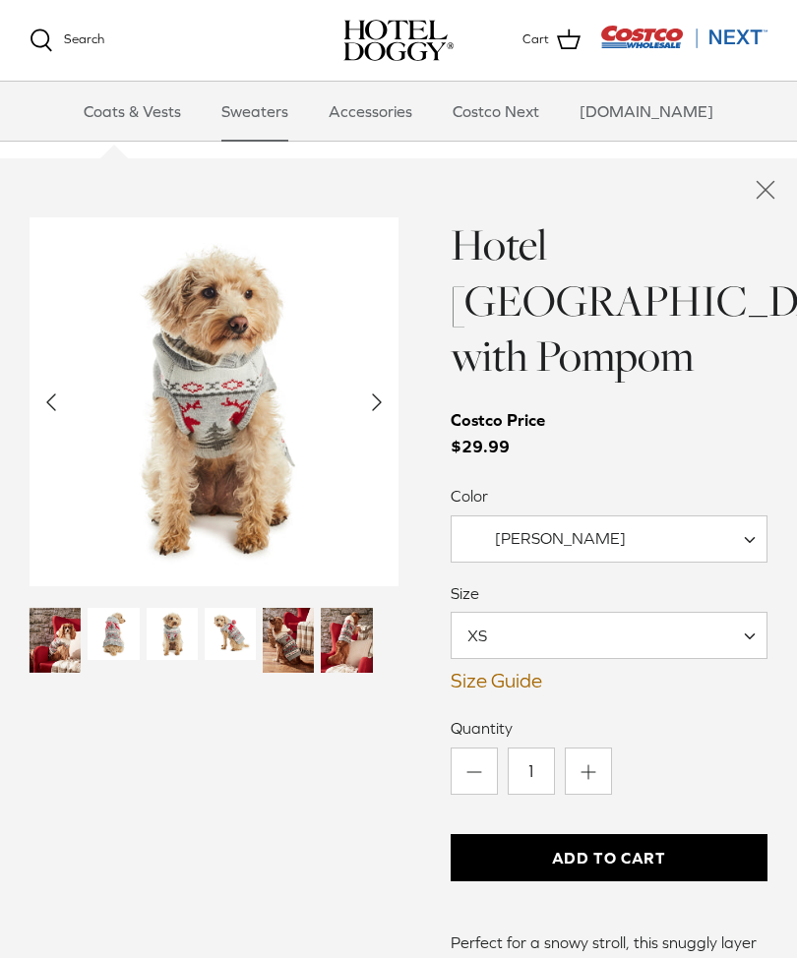
click at [114, 609] on img "Thumbnail Link" at bounding box center [113, 633] width 51 height 51
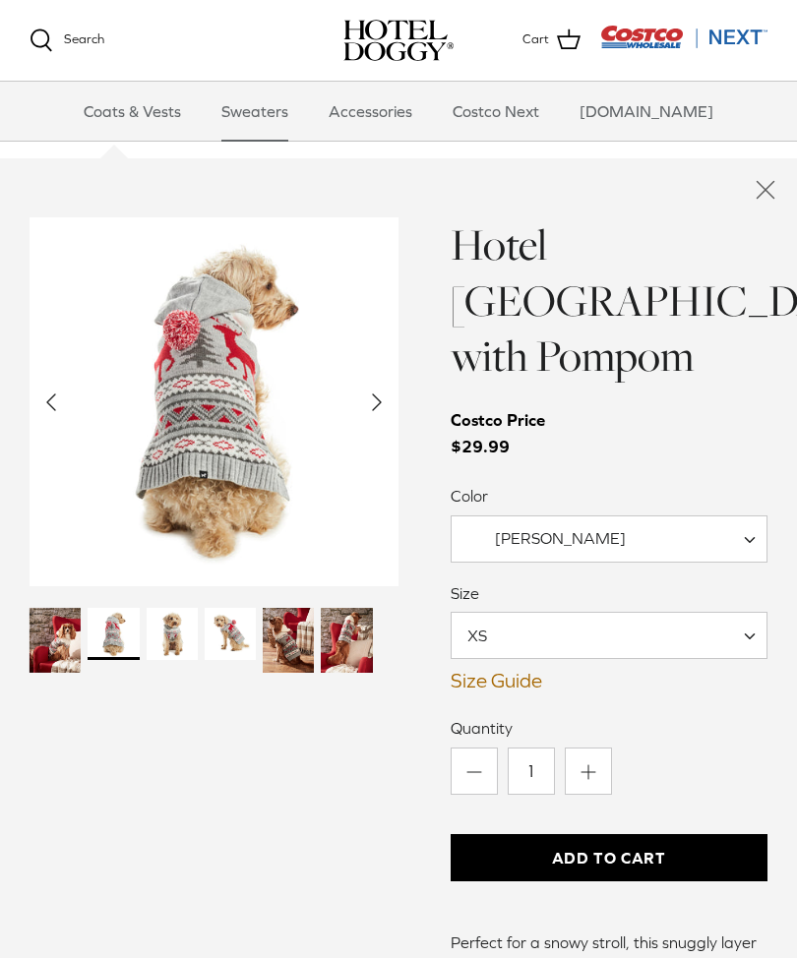
click at [52, 608] on img "Thumbnail Link" at bounding box center [55, 640] width 51 height 64
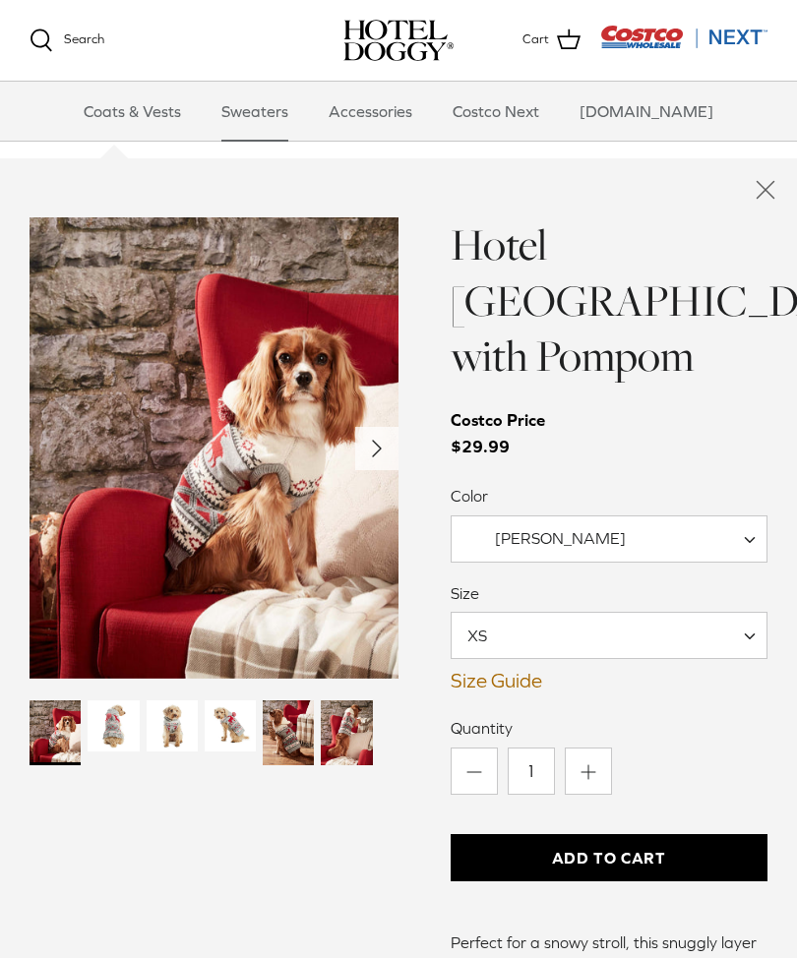
click at [371, 433] on icon "Right" at bounding box center [376, 448] width 31 height 31
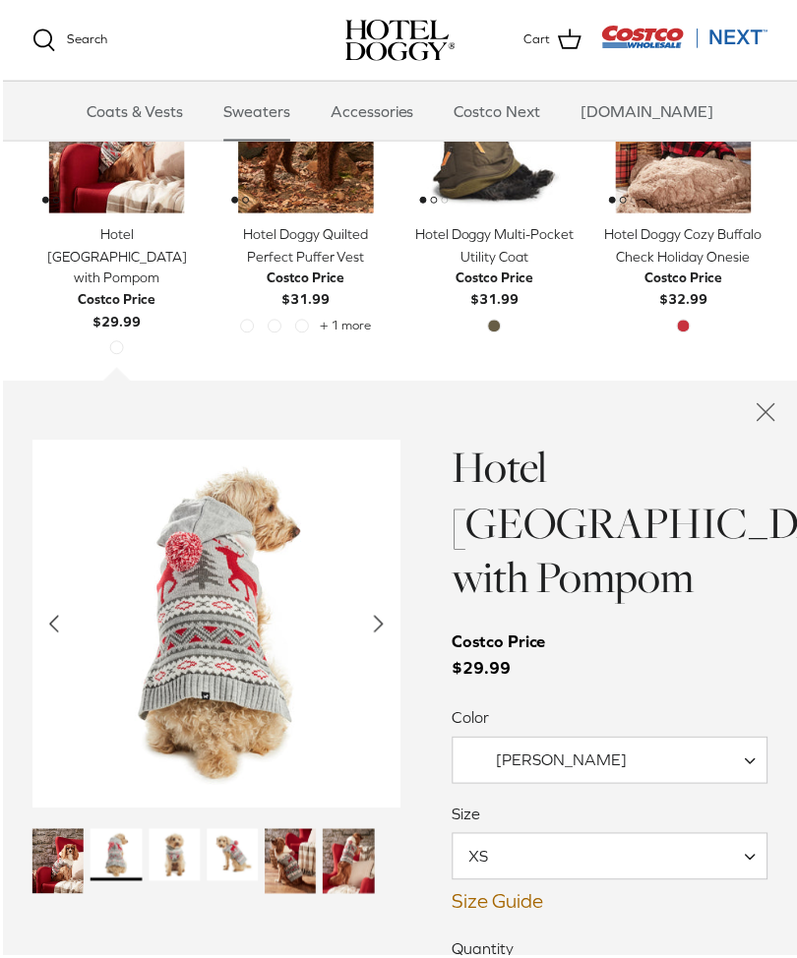
scroll to position [1339, 0]
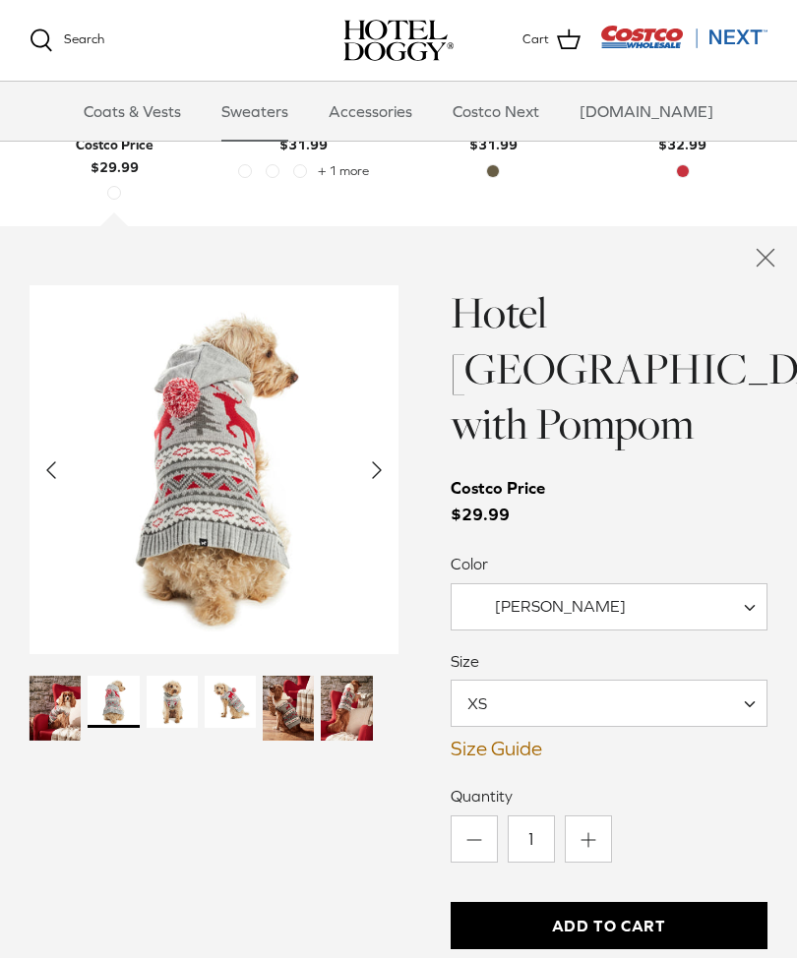
click at [289, 678] on img "Thumbnail Link" at bounding box center [288, 708] width 51 height 64
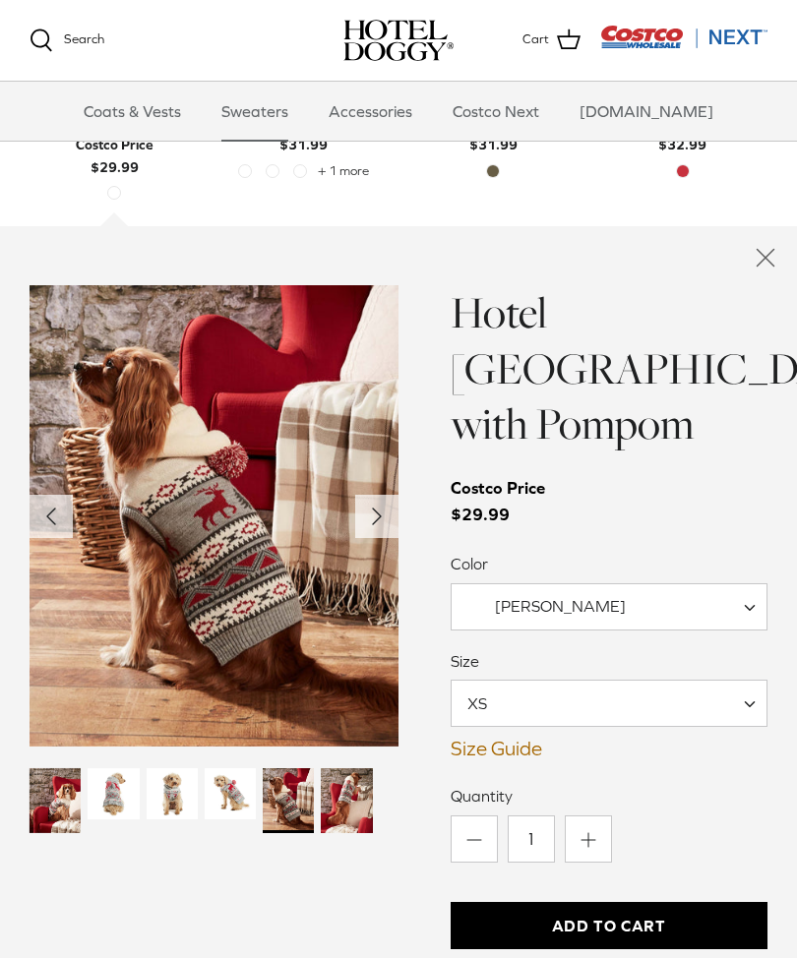
click at [750, 583] on span at bounding box center [757, 606] width 20 height 47
click at [705, 486] on div "Costco Price $29.99" at bounding box center [610, 501] width 318 height 53
click at [733, 680] on span "XS" at bounding box center [610, 703] width 318 height 47
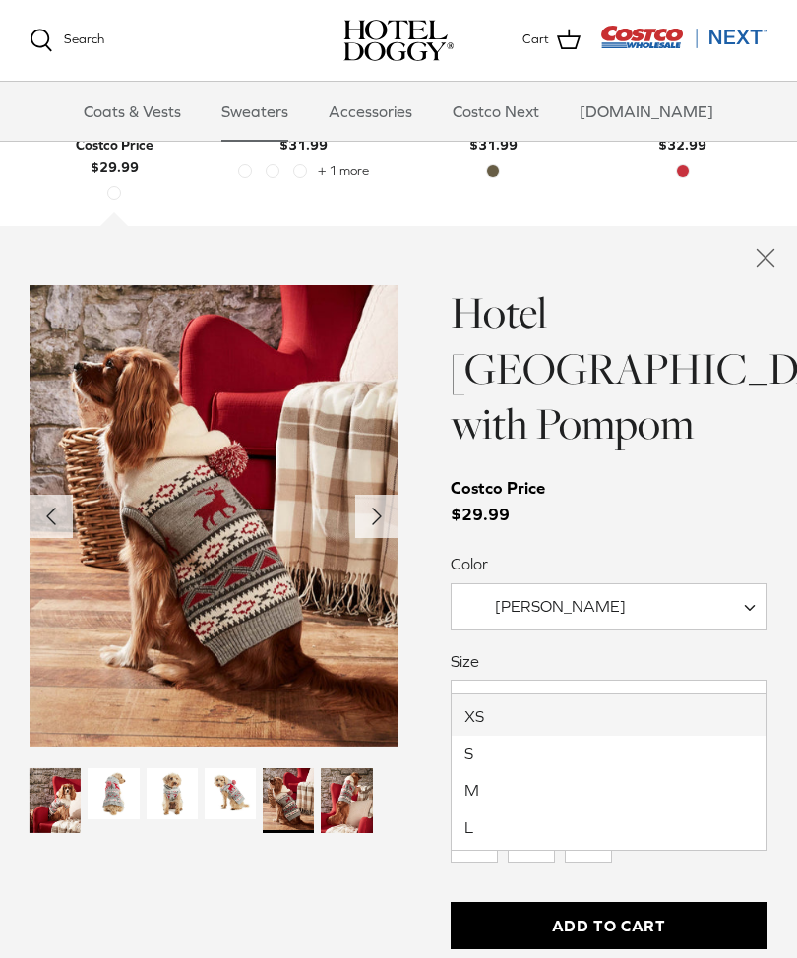
select select "M"
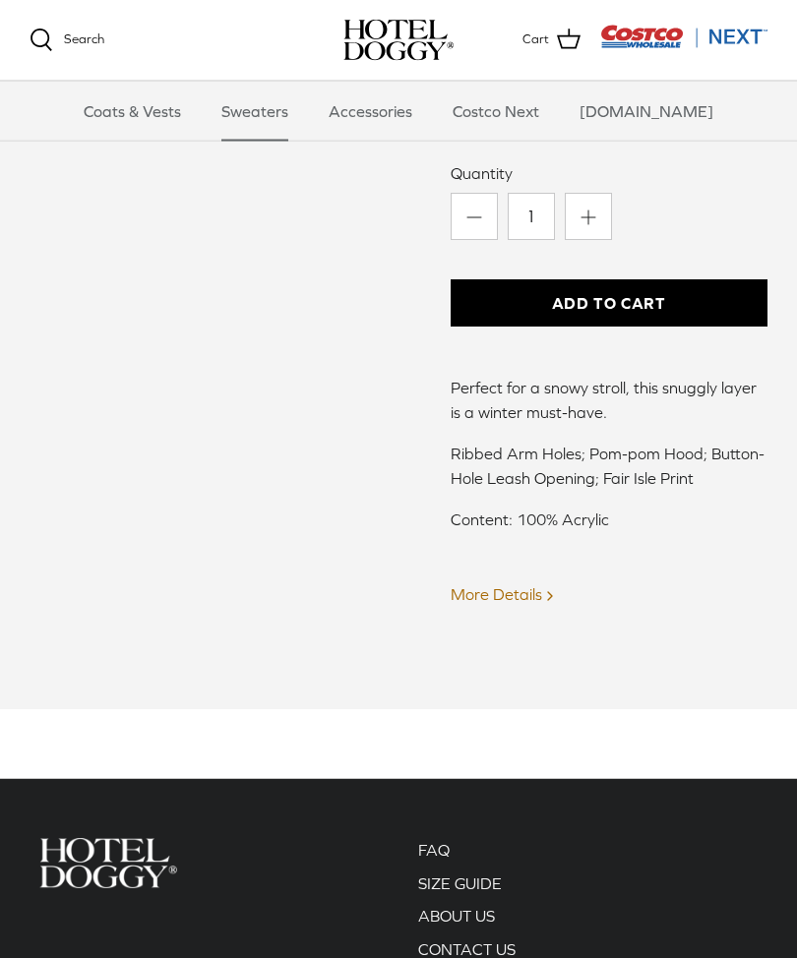
scroll to position [1981, 0]
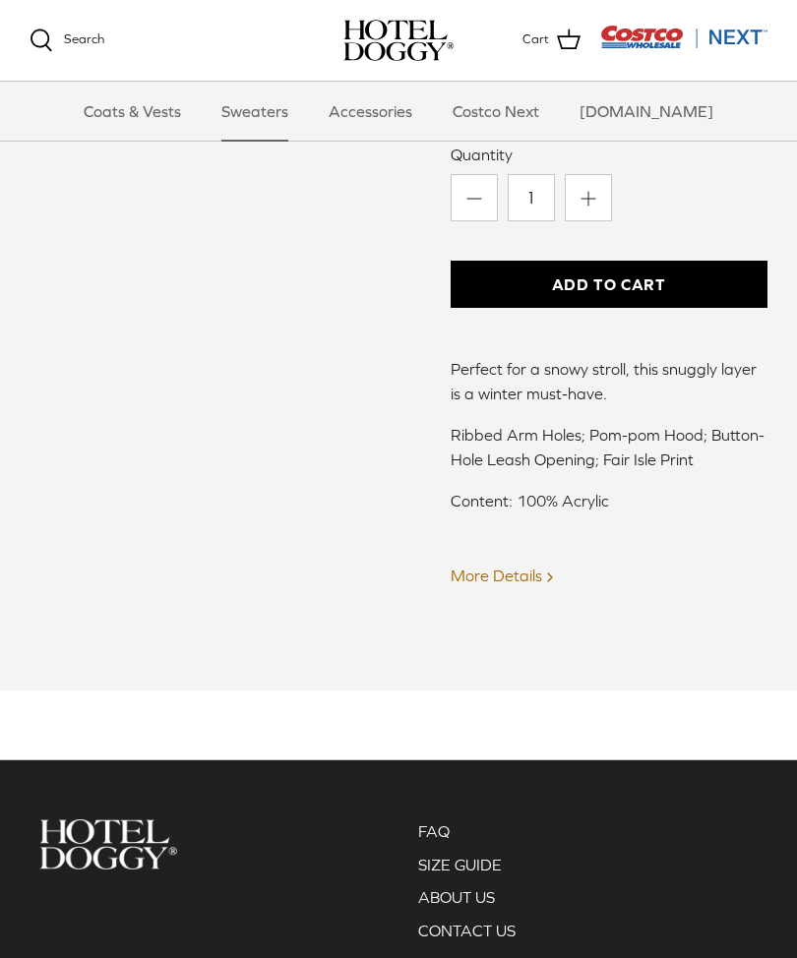
click at [540, 567] on link "More Details Right" at bounding box center [504, 576] width 107 height 18
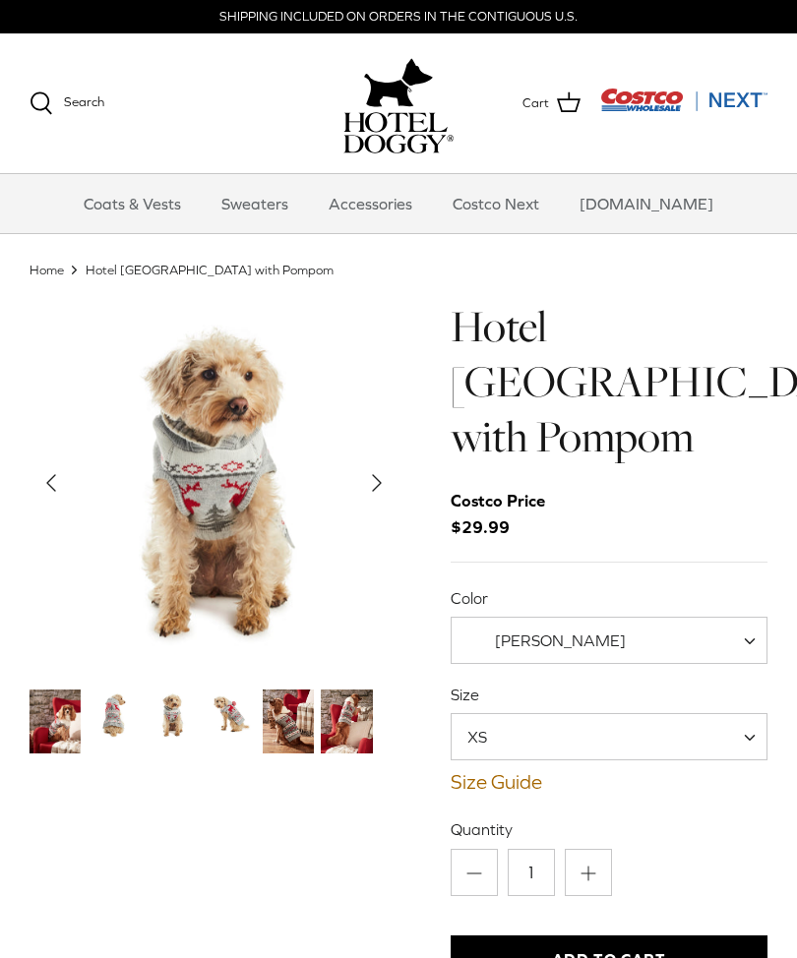
click at [296, 206] on link "Sweaters" at bounding box center [255, 203] width 102 height 59
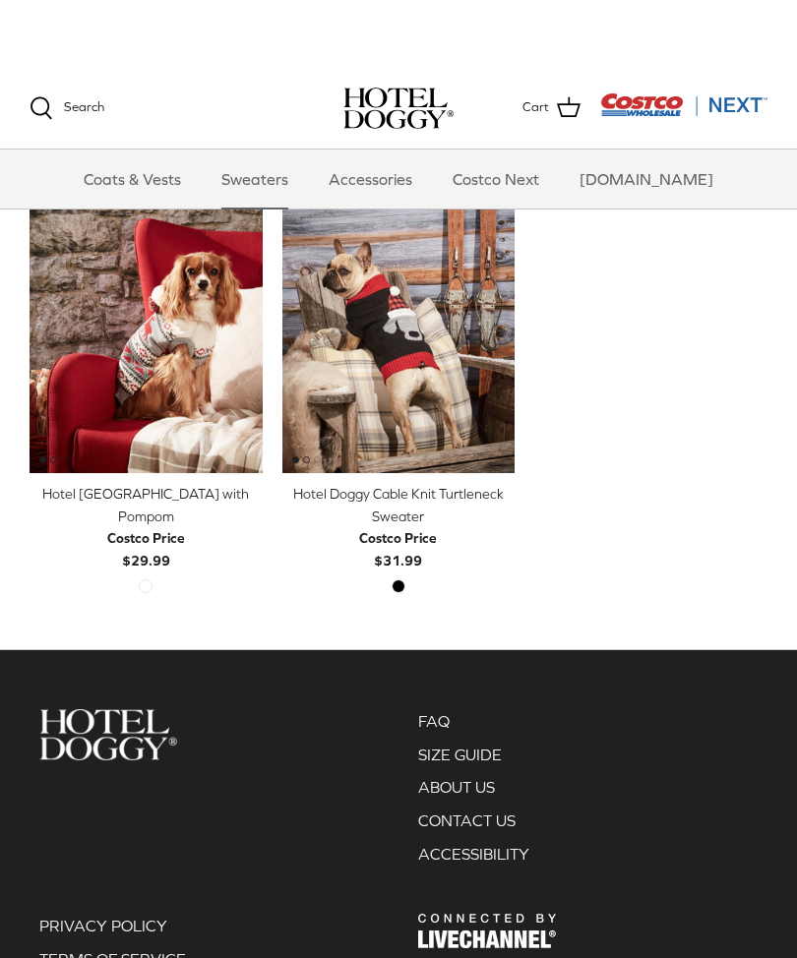
scroll to position [390, 0]
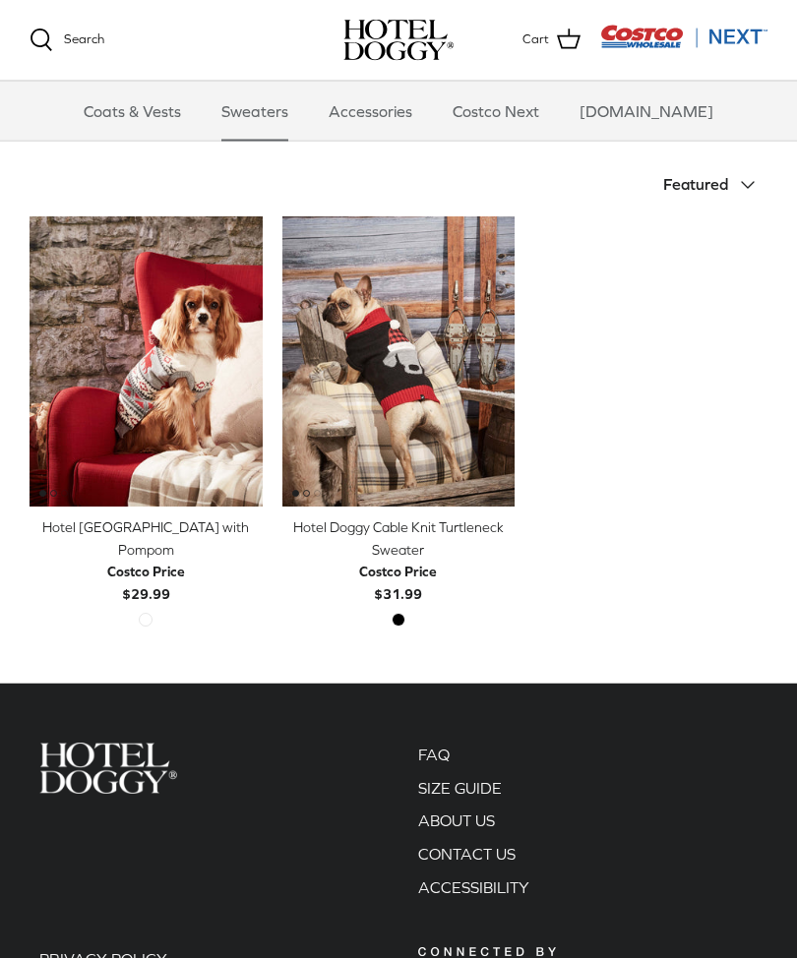
click at [741, 182] on icon "Down" at bounding box center [748, 186] width 24 height 24
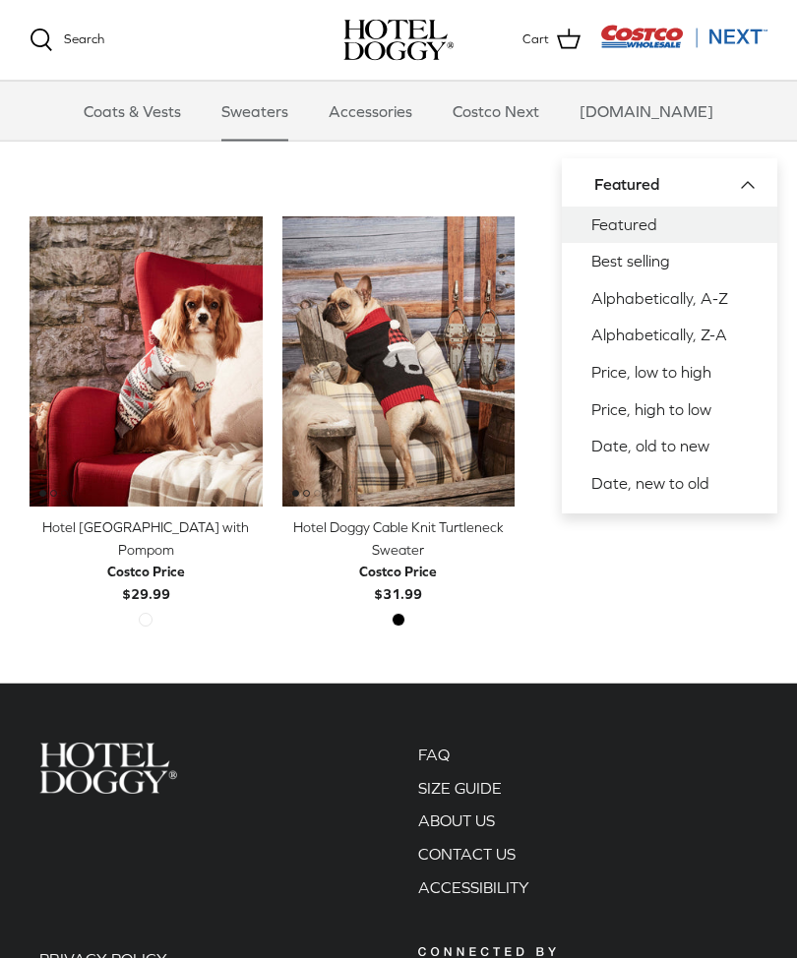
scroll to position [391, 0]
click at [184, 117] on link "Coats & Vests" at bounding box center [132, 111] width 133 height 59
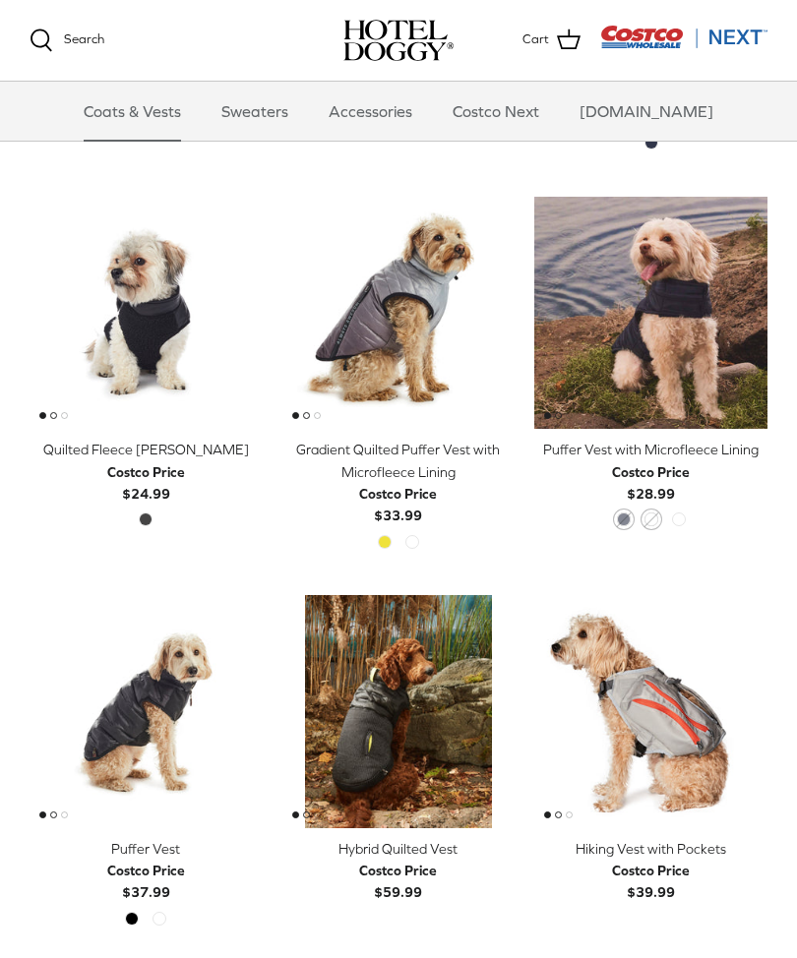
scroll to position [2002, 0]
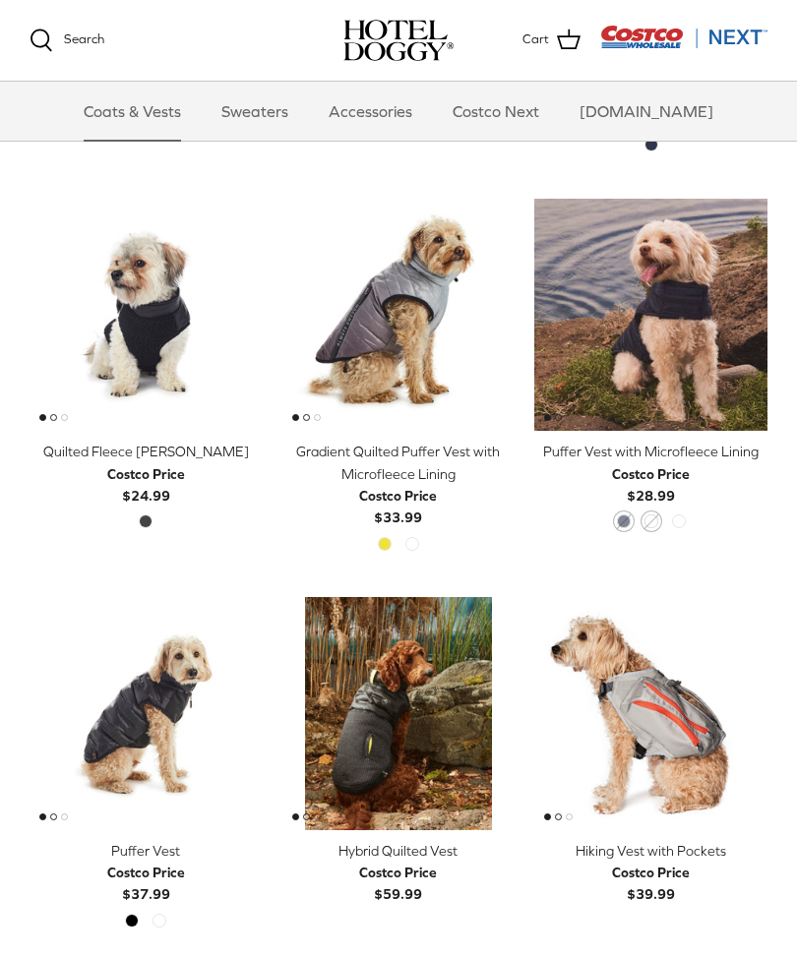
click at [163, 335] on img "Quilted Fleece Melton Vest" at bounding box center [146, 315] width 233 height 233
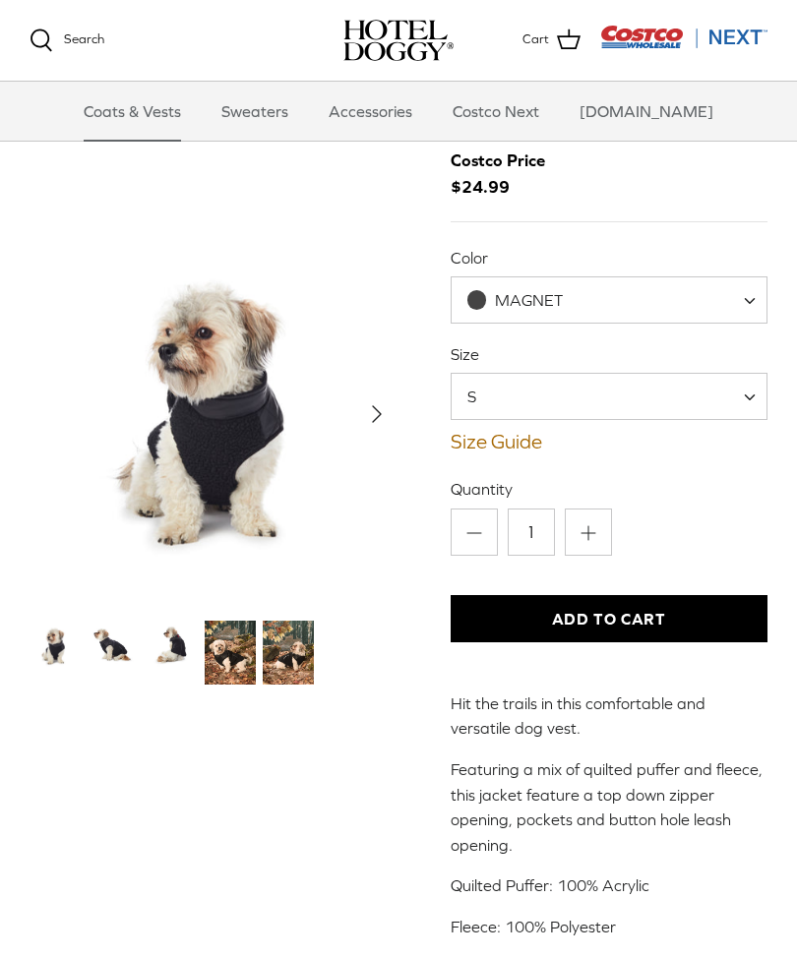
scroll to position [195, 0]
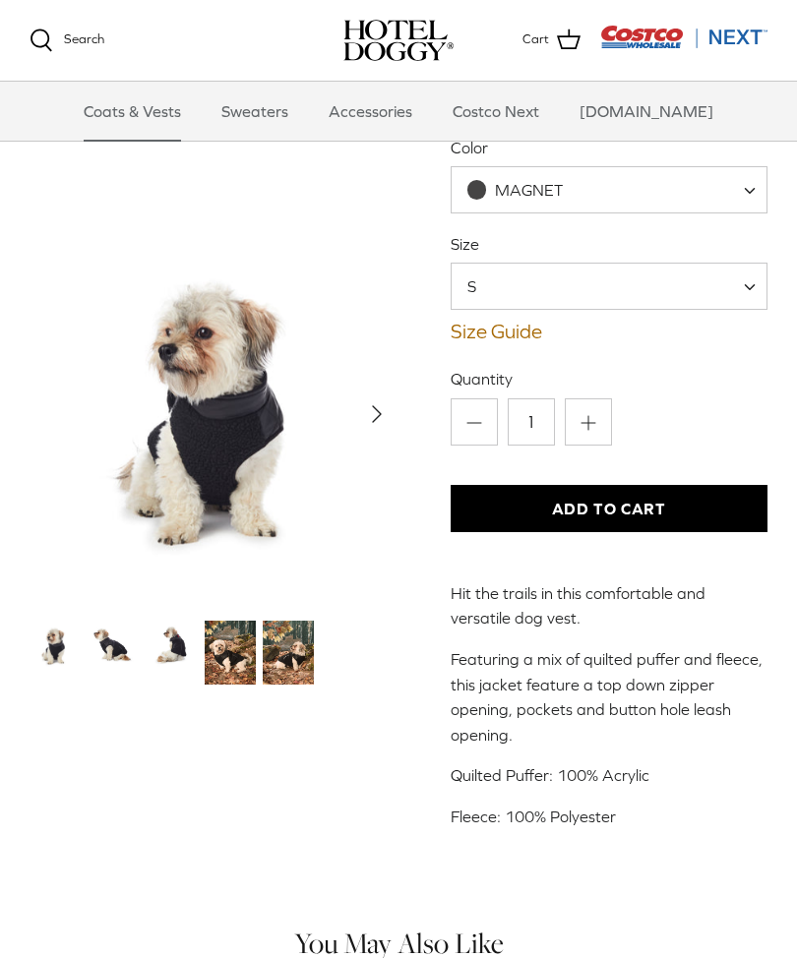
click at [741, 192] on span "MAGNET" at bounding box center [610, 189] width 318 height 47
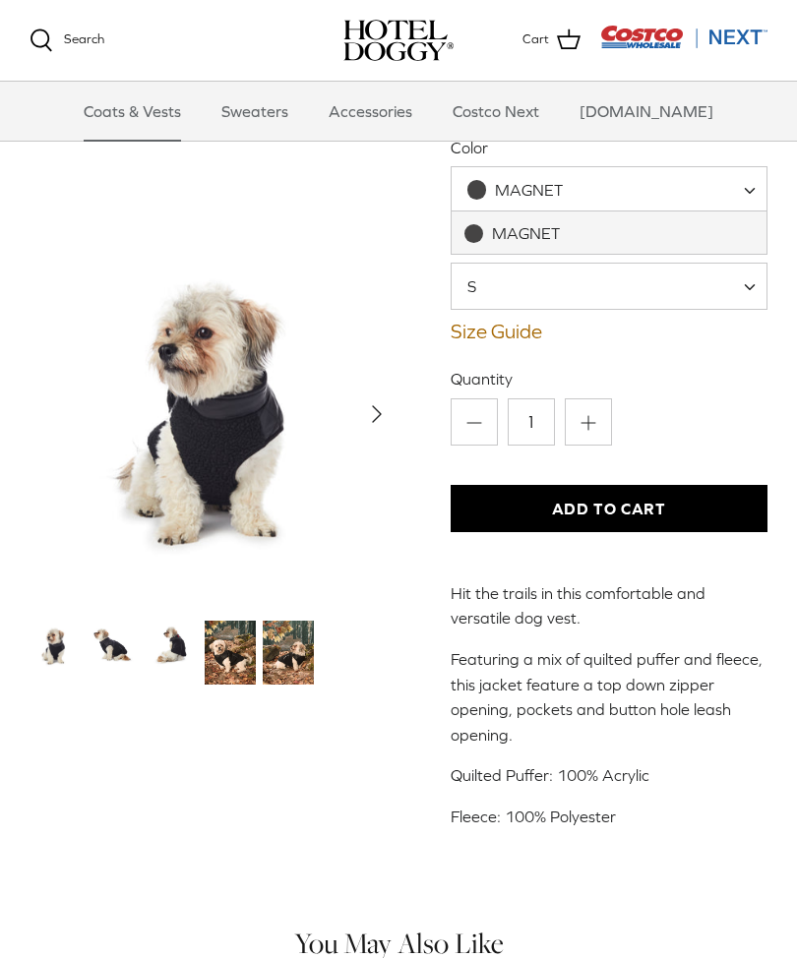
click at [698, 369] on label "Quantity" at bounding box center [610, 379] width 318 height 22
click at [555, 398] on input "1" at bounding box center [531, 421] width 47 height 47
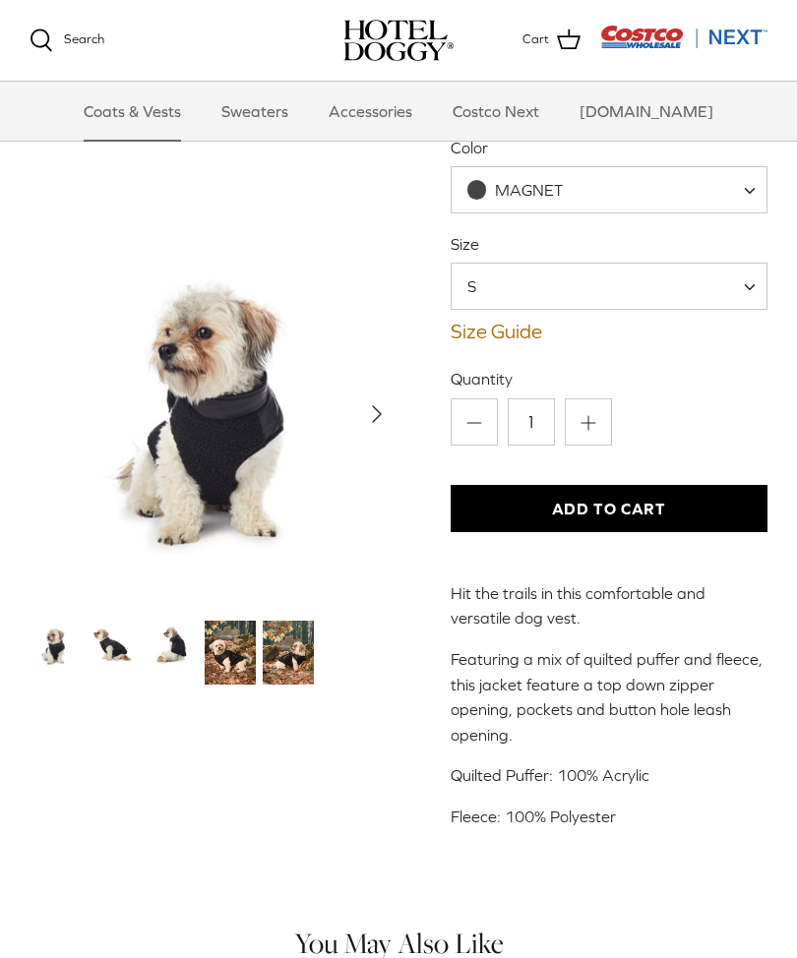
click at [291, 660] on img "Thumbnail Link" at bounding box center [288, 653] width 51 height 64
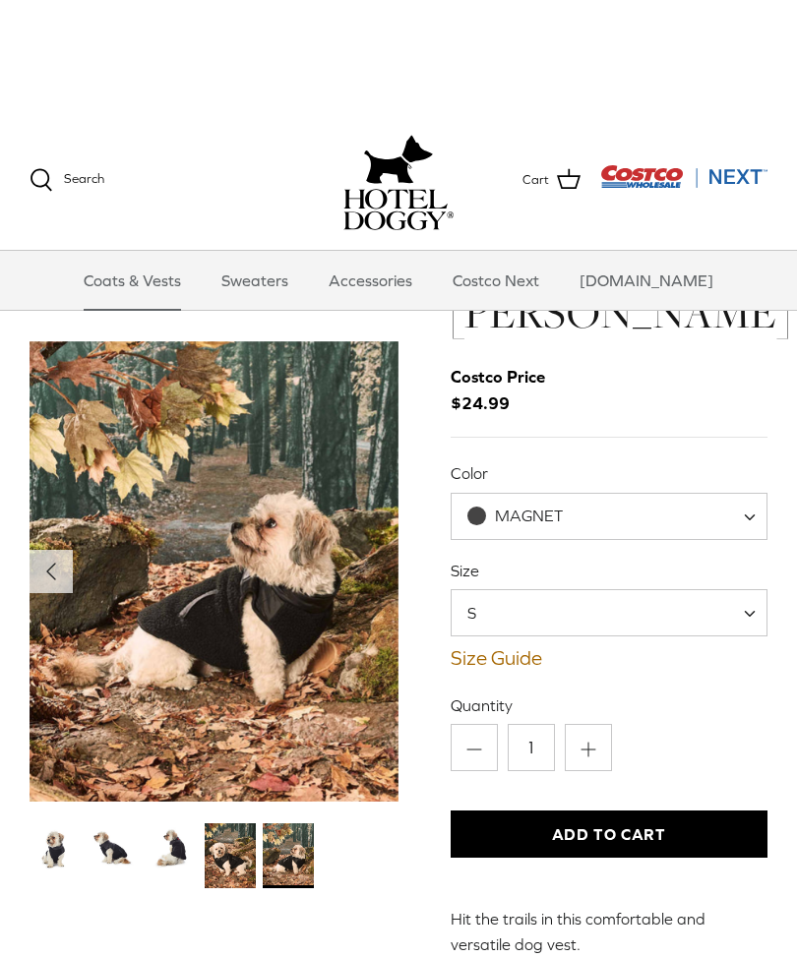
scroll to position [0, 0]
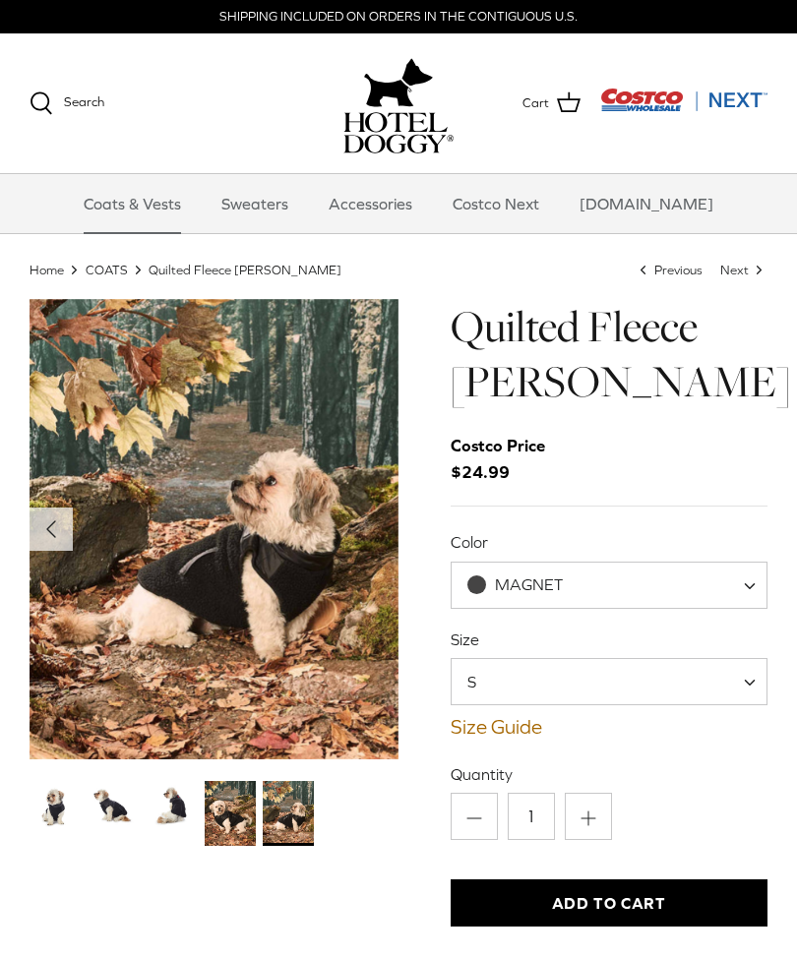
click at [191, 206] on link "Coats & Vests" at bounding box center [132, 203] width 133 height 59
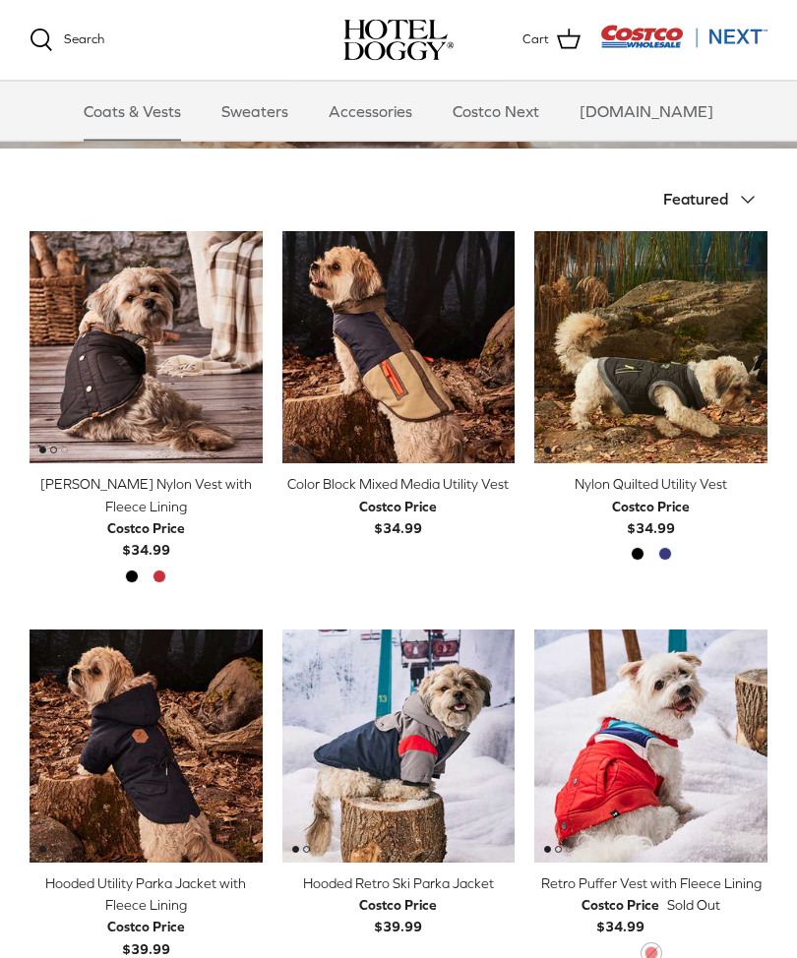
scroll to position [377, 0]
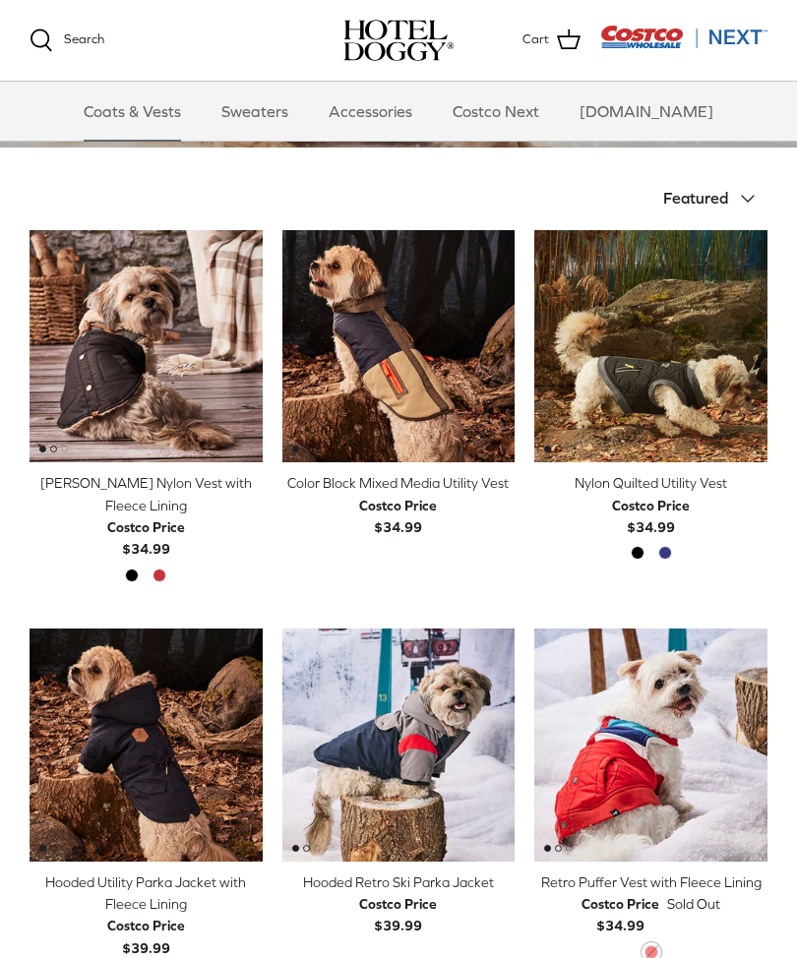
click at [388, 378] on img "Color Block Mixed Media Utility Vest" at bounding box center [398, 346] width 233 height 233
click at [435, 287] on img "Color Block Mixed Media Utility Vest" at bounding box center [398, 346] width 233 height 233
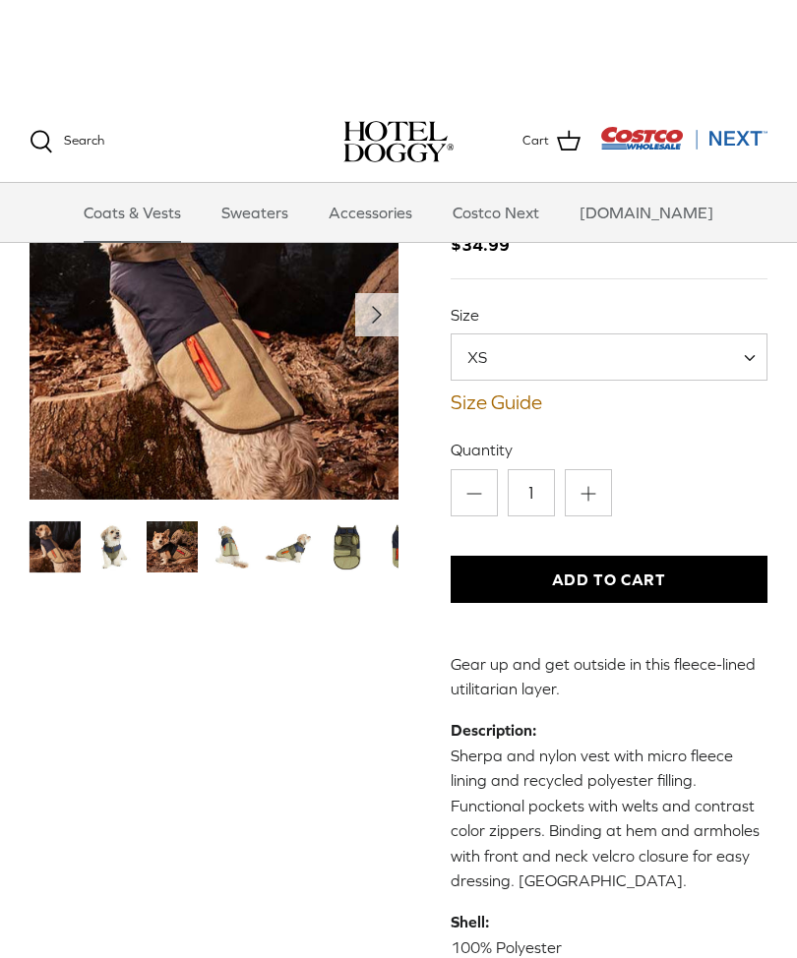
scroll to position [34, 0]
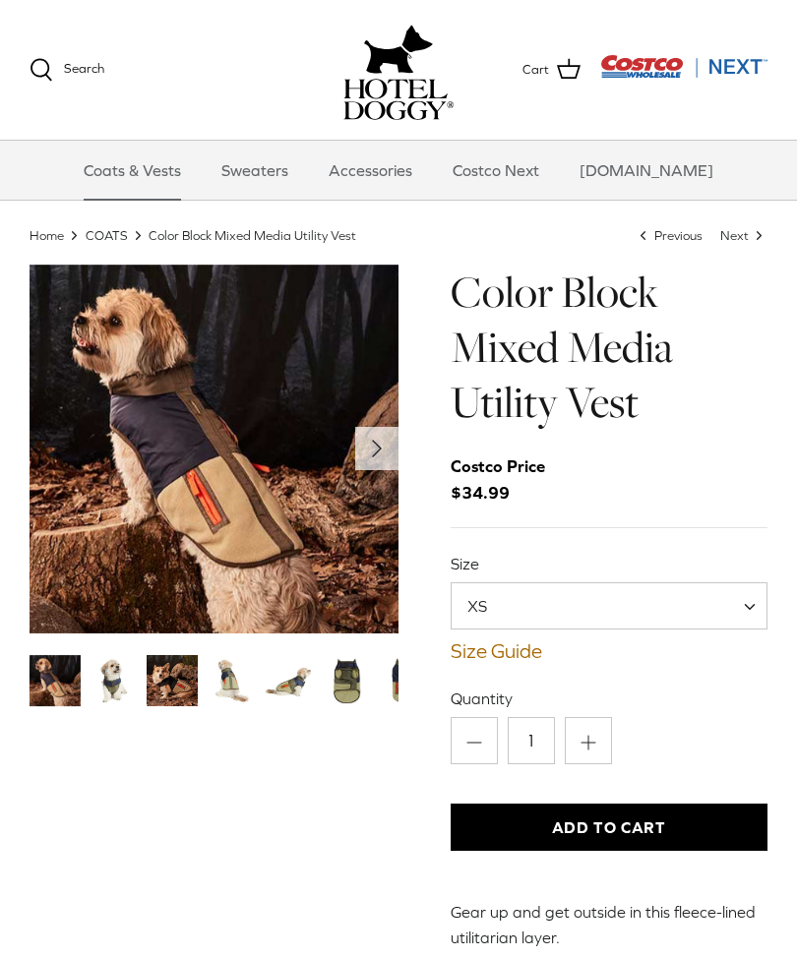
click at [372, 451] on icon "Right" at bounding box center [376, 448] width 31 height 31
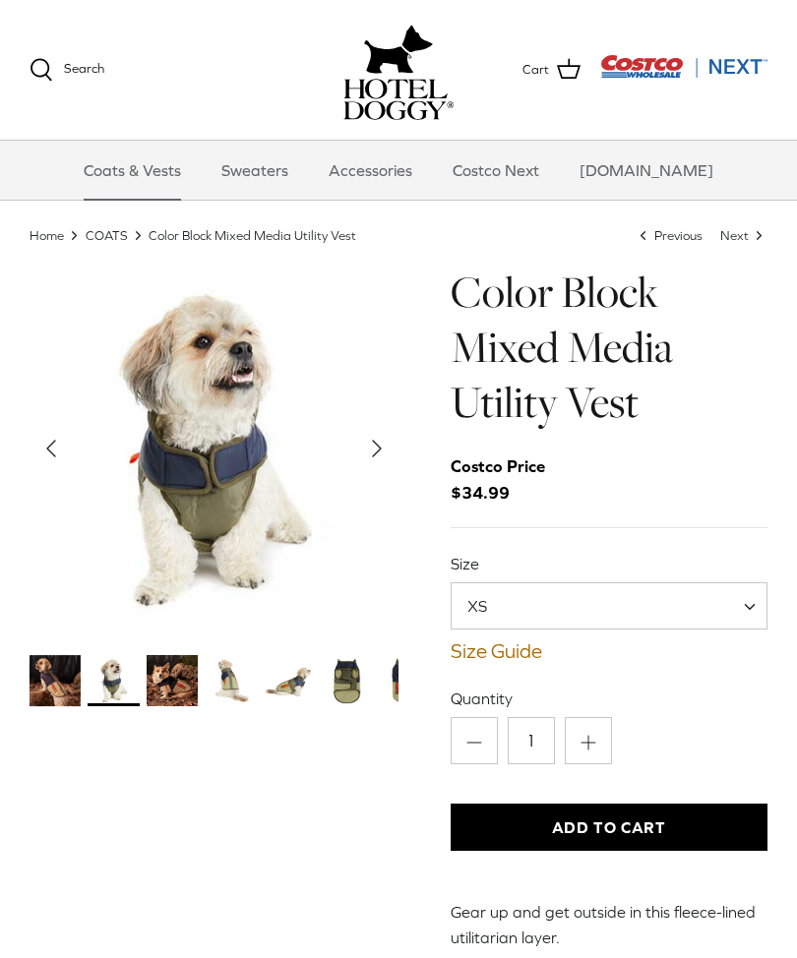
click at [380, 447] on icon "Right" at bounding box center [376, 448] width 31 height 31
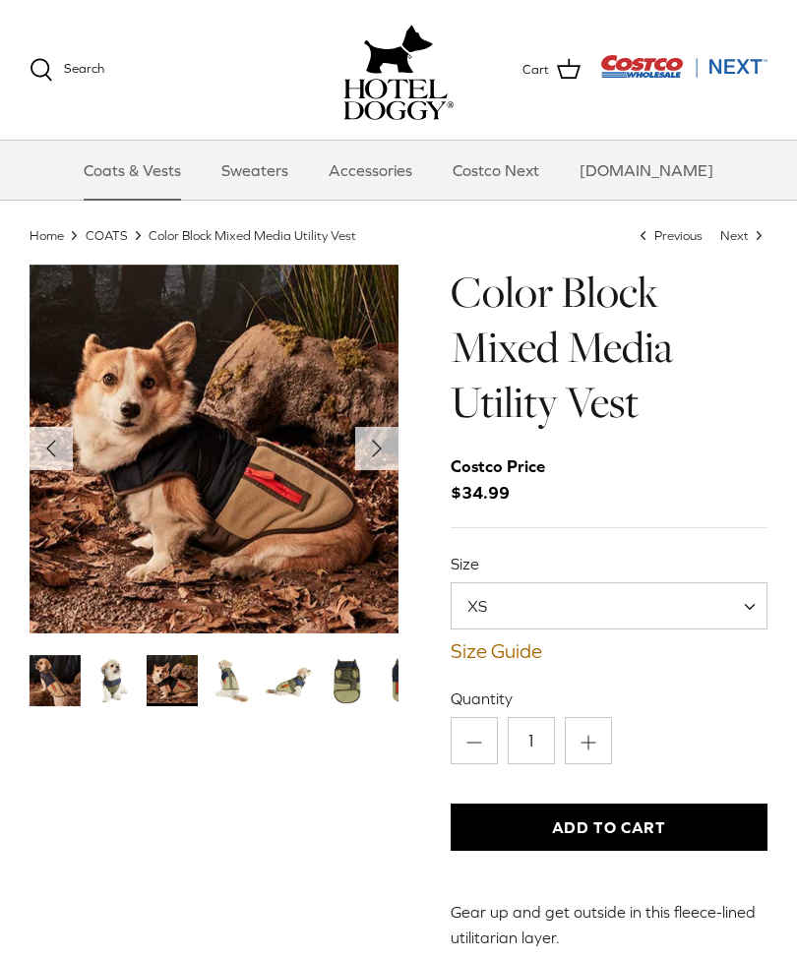
click at [378, 436] on icon "Right" at bounding box center [376, 448] width 31 height 31
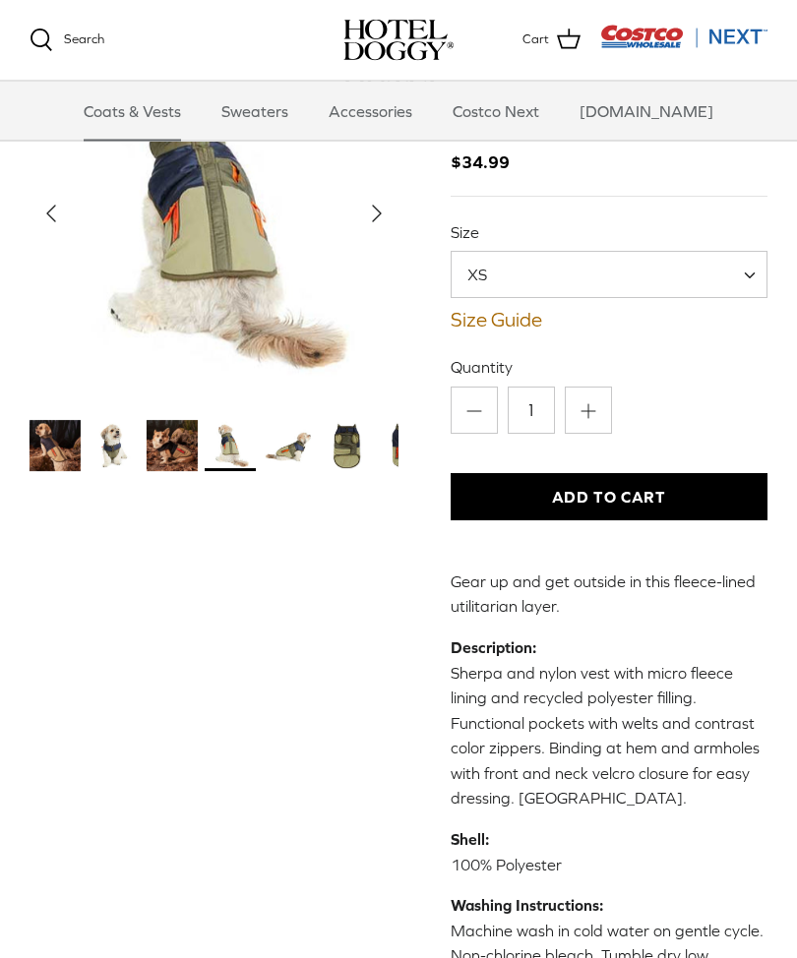
scroll to position [166, 0]
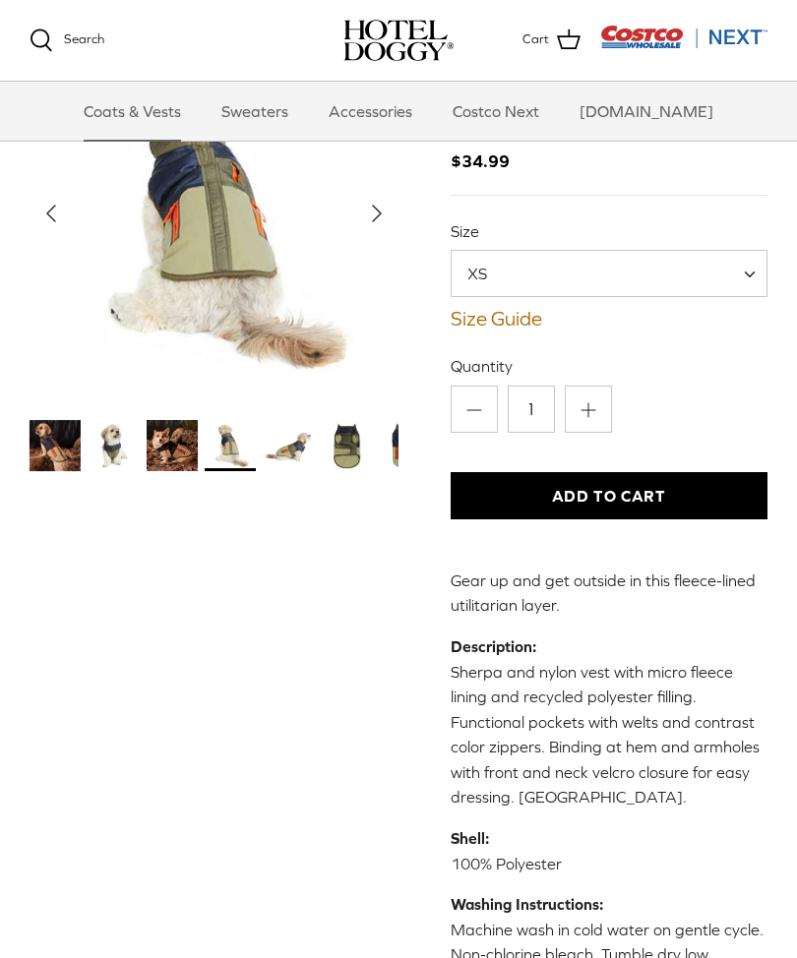
click at [334, 449] on img "Thumbnail Link" at bounding box center [346, 445] width 51 height 51
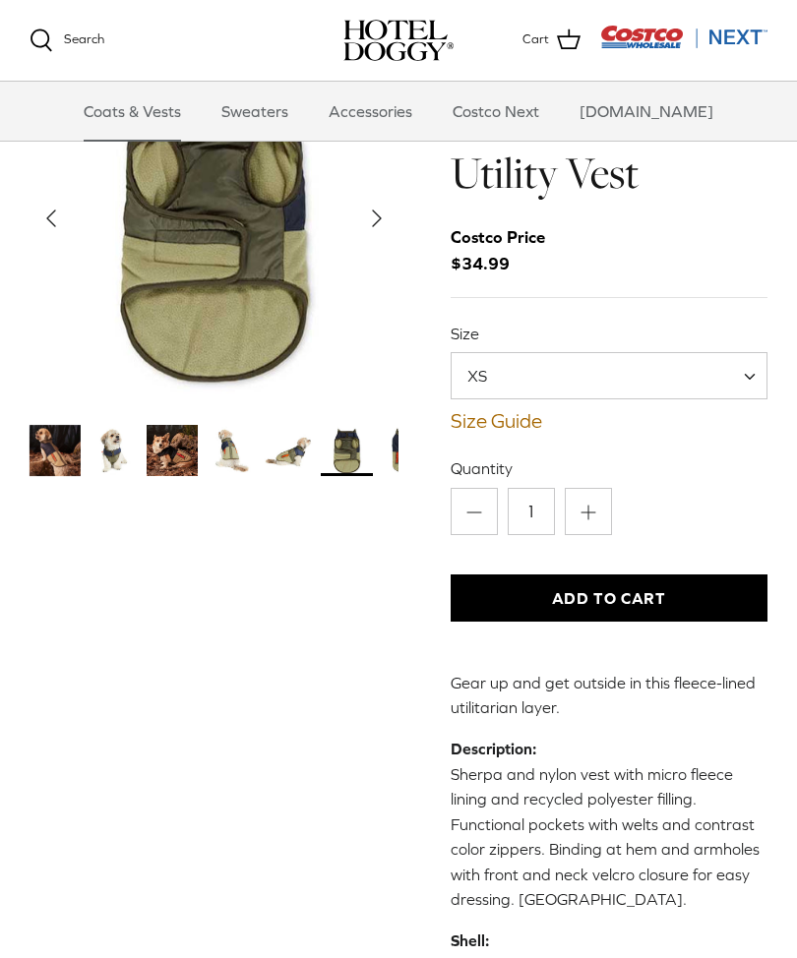
scroll to position [0, 0]
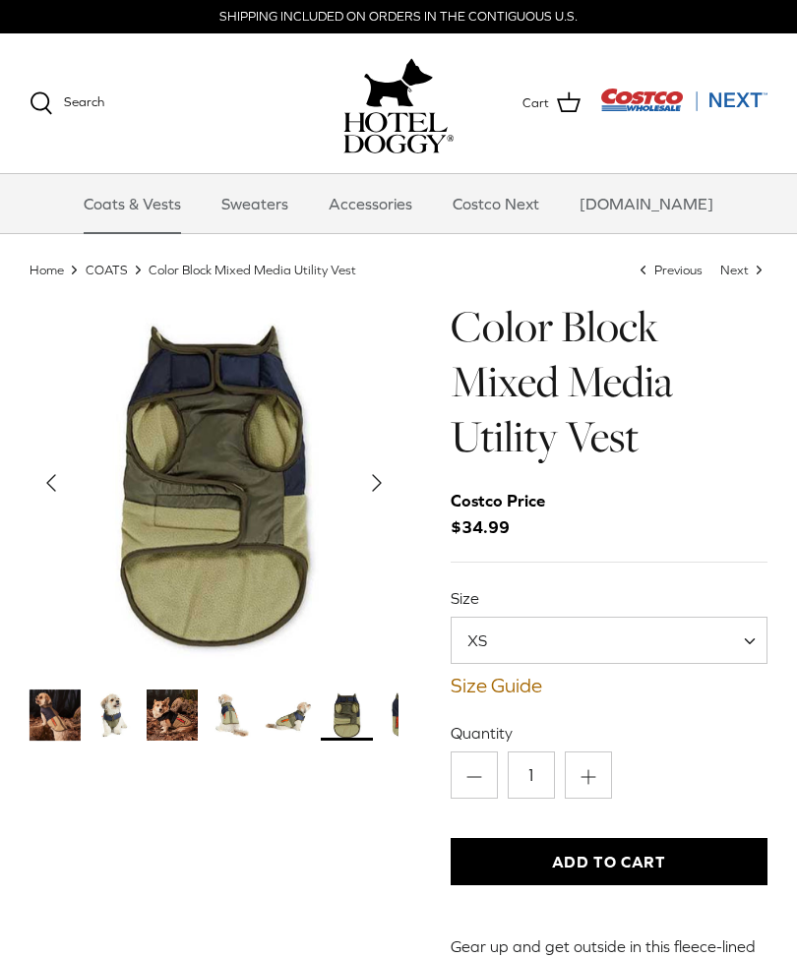
click at [168, 702] on img "Thumbnail Link" at bounding box center [172, 715] width 51 height 51
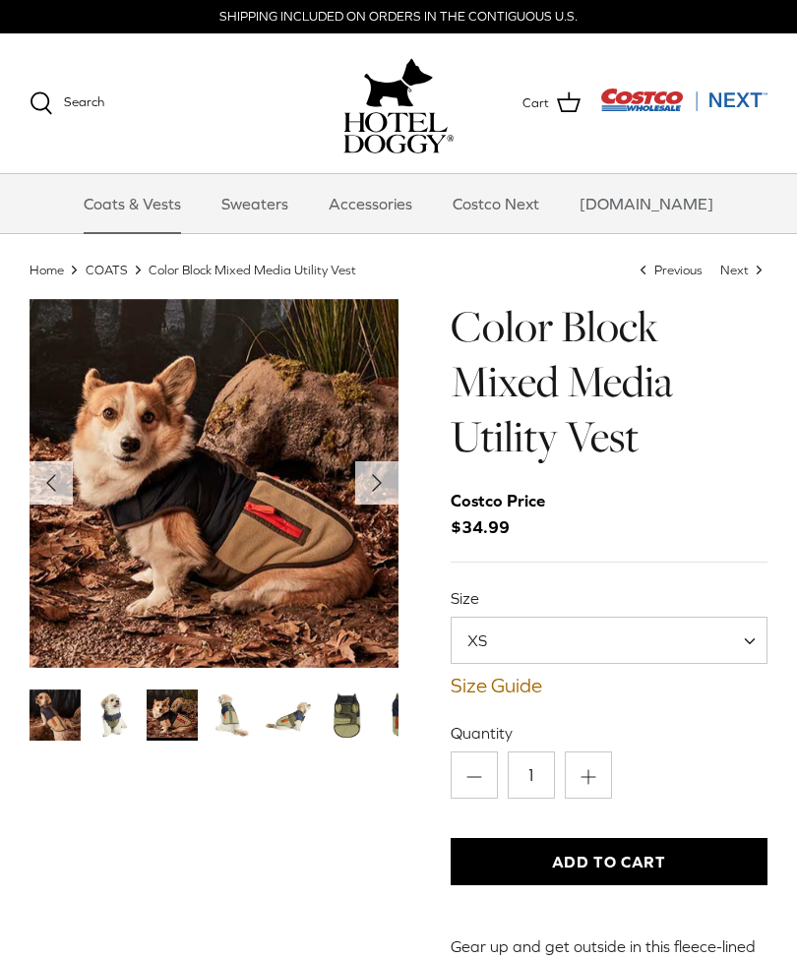
click at [120, 710] on img "Thumbnail Link" at bounding box center [113, 715] width 51 height 51
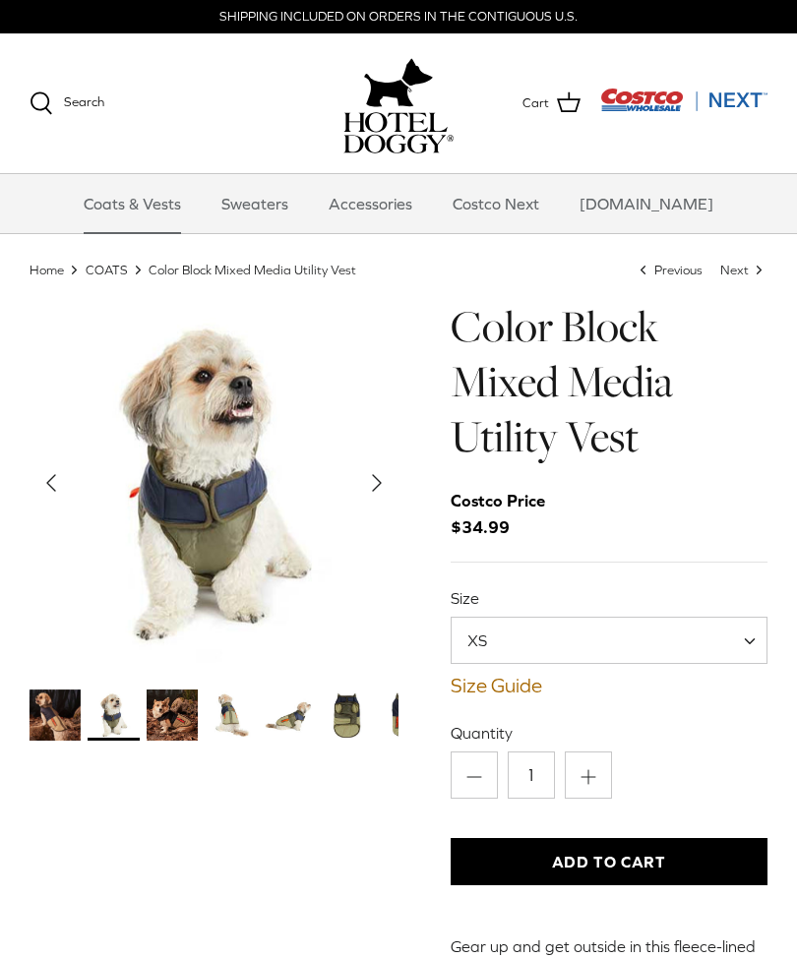
click at [69, 479] on button "Left" at bounding box center [51, 482] width 43 height 43
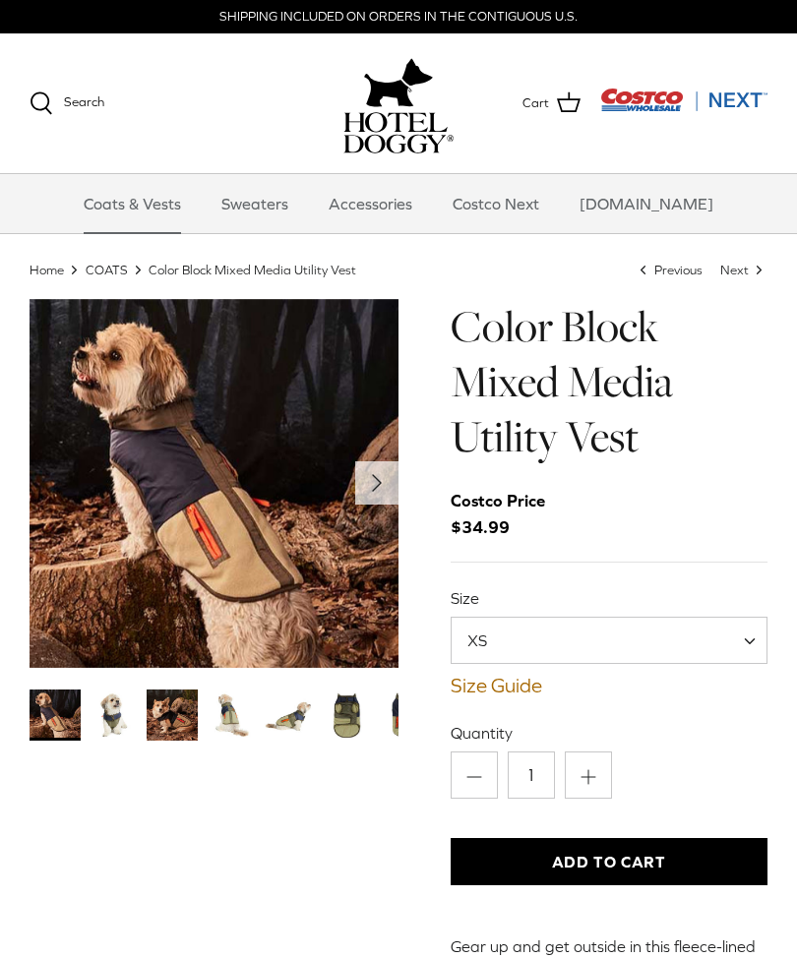
click at [380, 470] on icon "Right" at bounding box center [376, 482] width 31 height 31
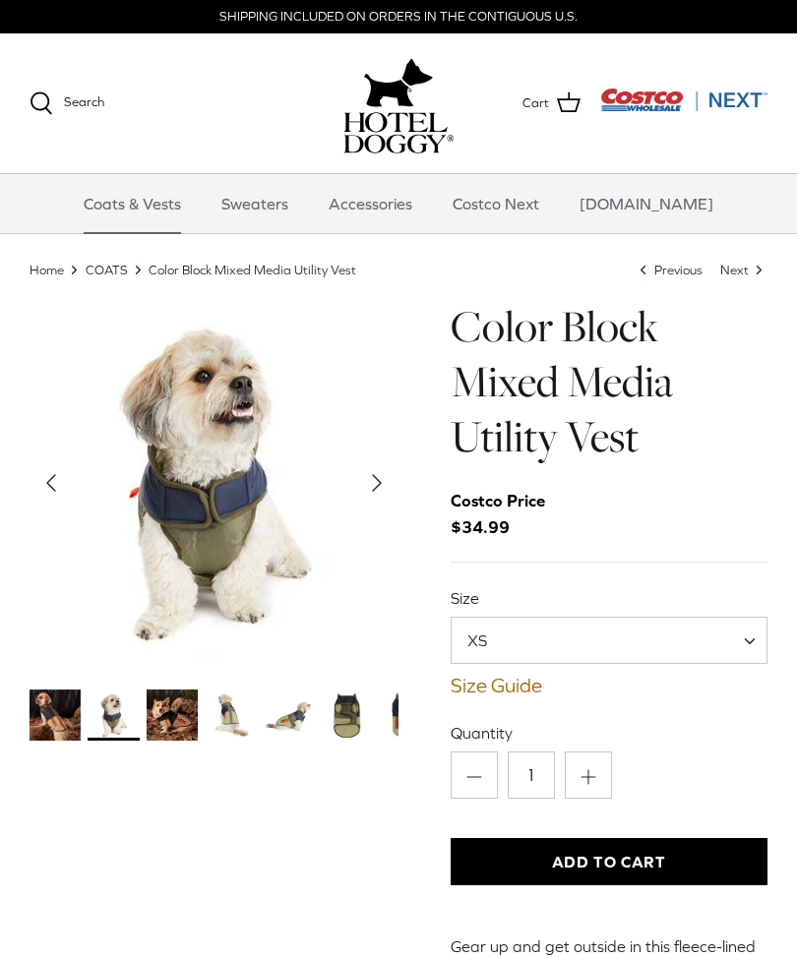
click at [365, 486] on icon "Right" at bounding box center [376, 482] width 31 height 31
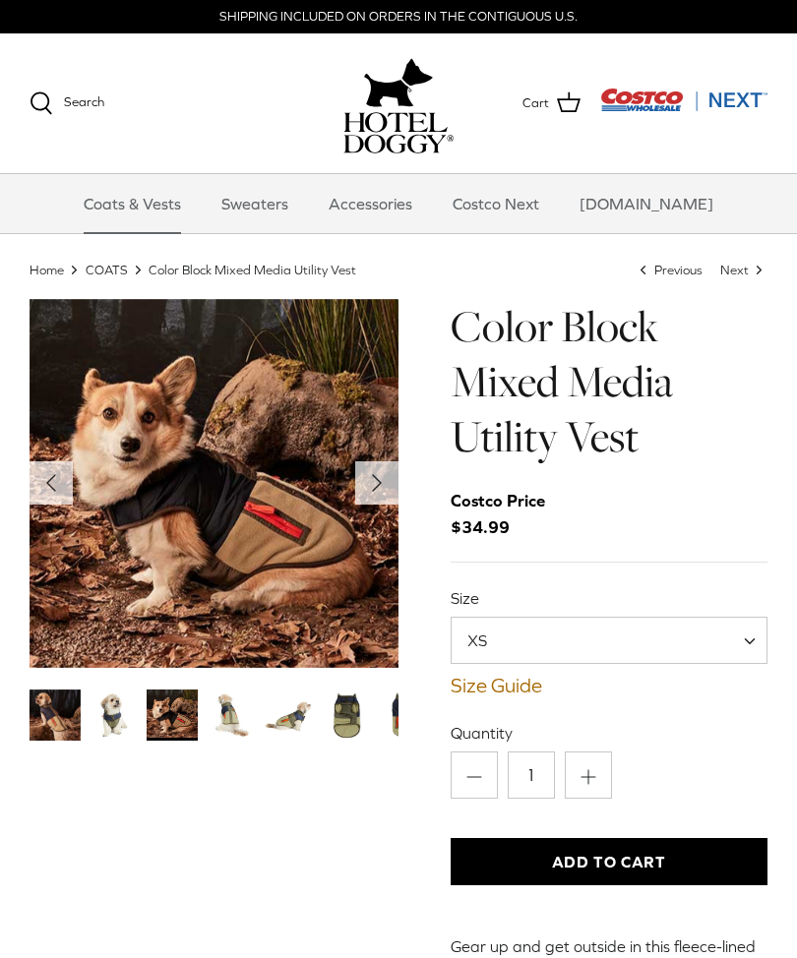
click at [396, 484] on button "Right" at bounding box center [376, 482] width 43 height 43
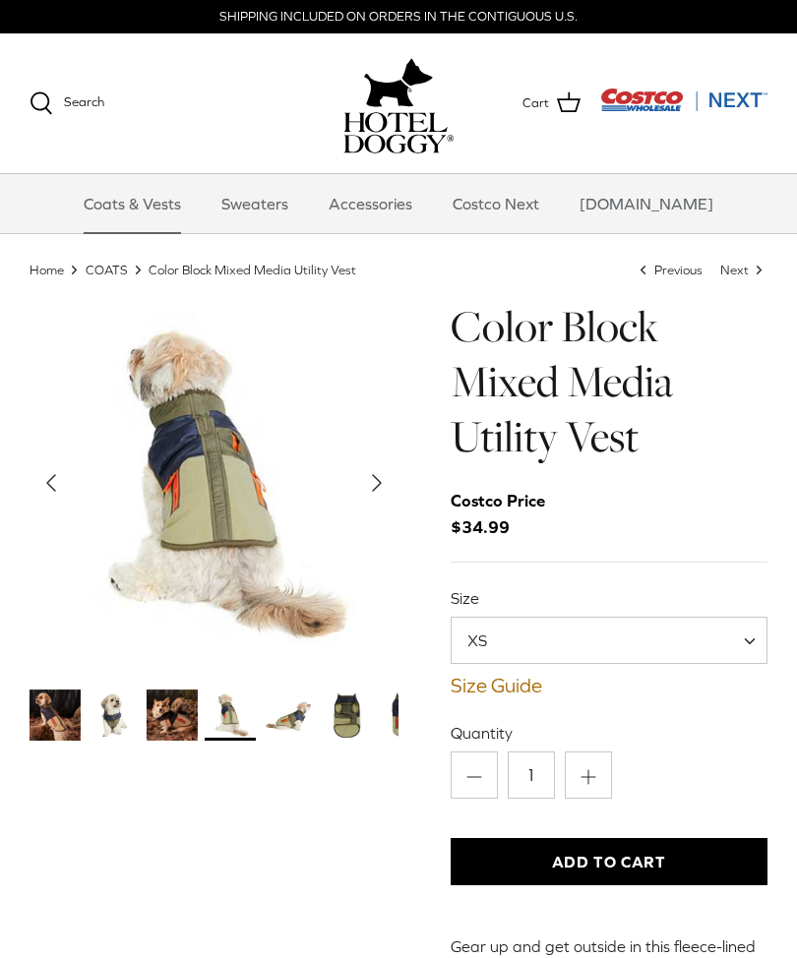
click at [378, 480] on polyline "Next" at bounding box center [377, 483] width 8 height 16
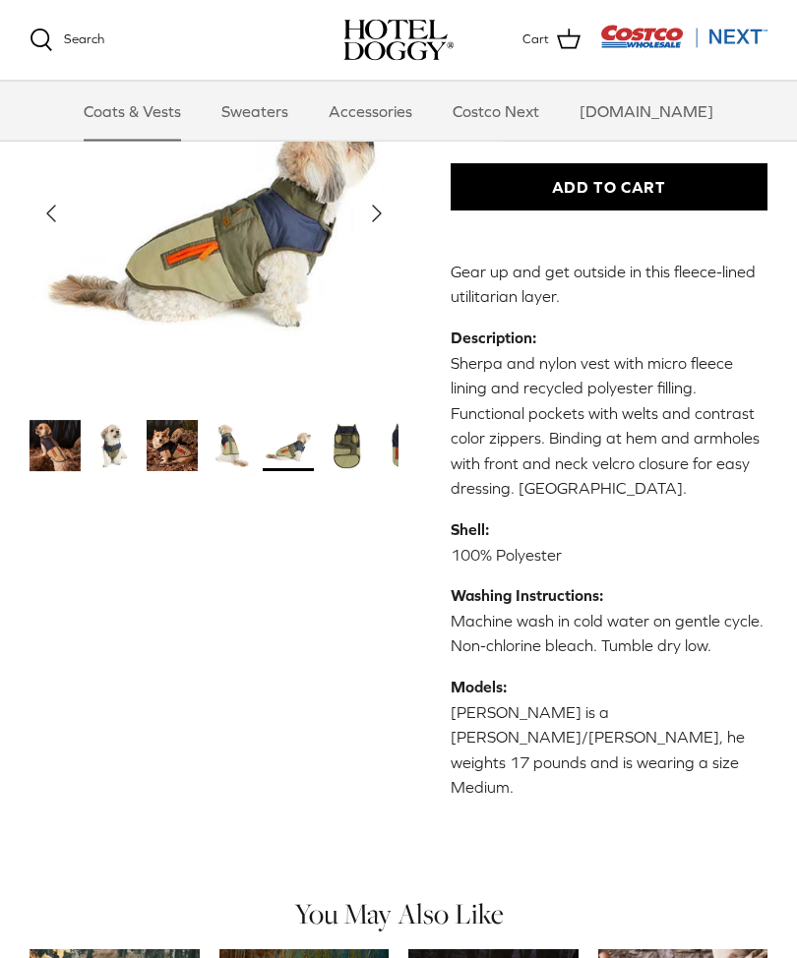
scroll to position [475, 0]
click at [292, 458] on img "Thumbnail Link" at bounding box center [288, 445] width 51 height 51
click at [289, 441] on img "Thumbnail Link" at bounding box center [288, 445] width 51 height 51
click at [241, 438] on img "Thumbnail Link" at bounding box center [230, 445] width 51 height 51
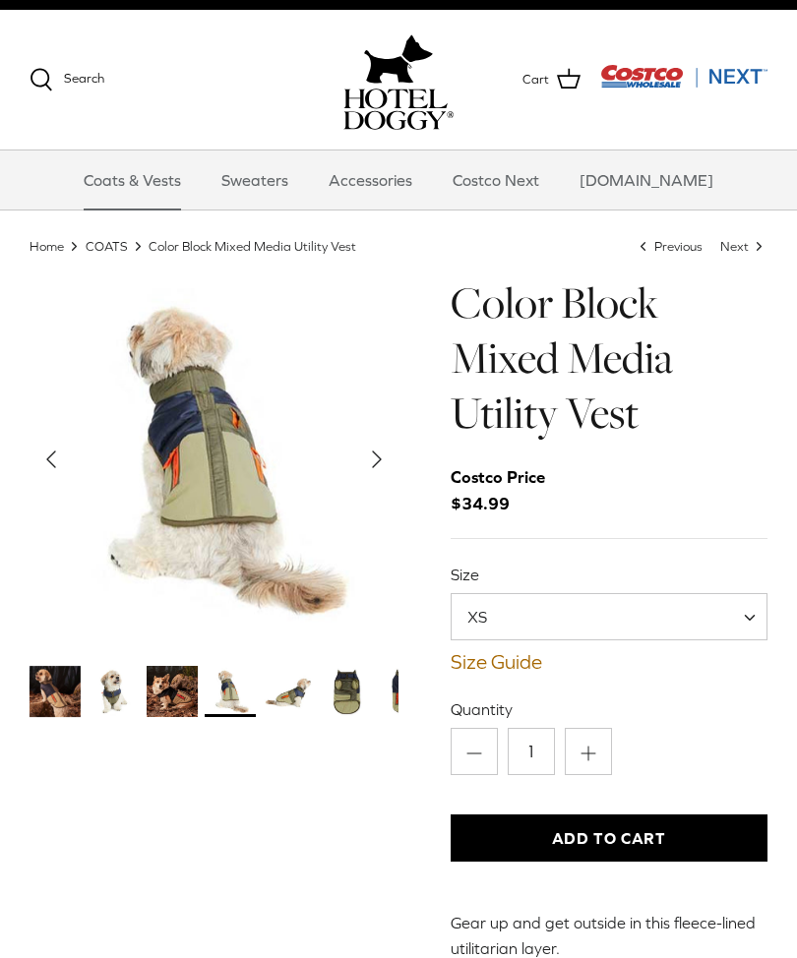
scroll to position [0, 0]
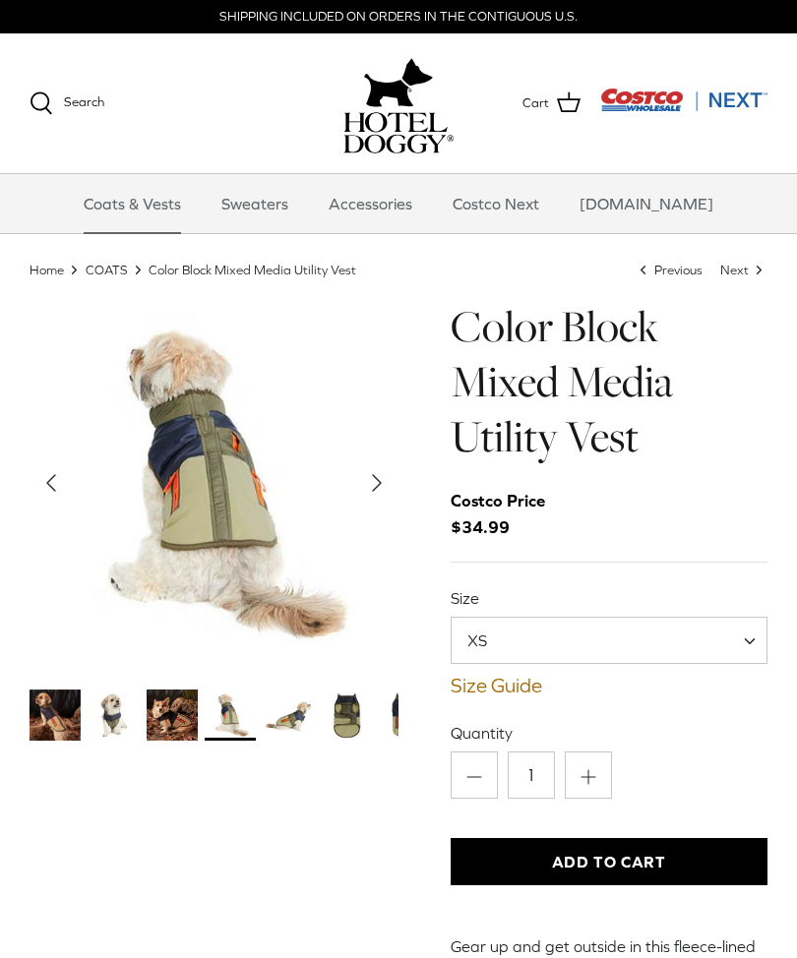
click at [83, 102] on span "Search" at bounding box center [84, 101] width 40 height 15
